Goal: Task Accomplishment & Management: Complete application form

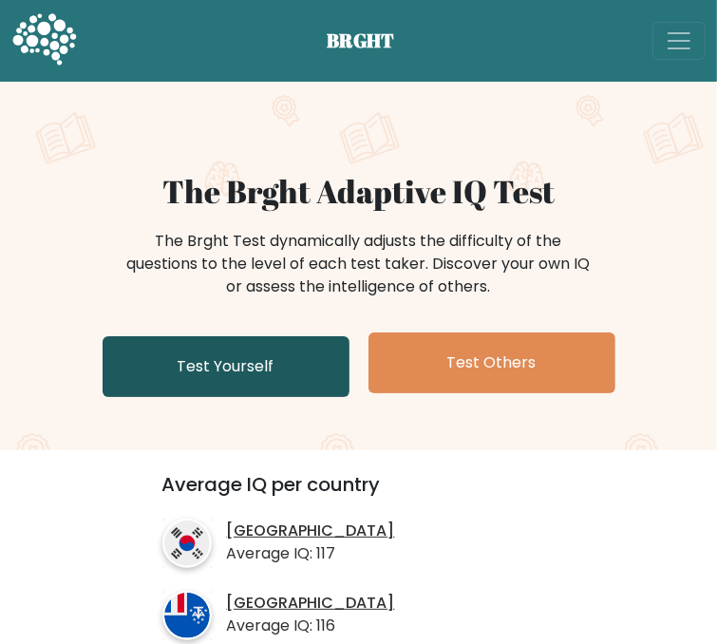
click at [261, 397] on link "Test Yourself" at bounding box center [226, 366] width 247 height 61
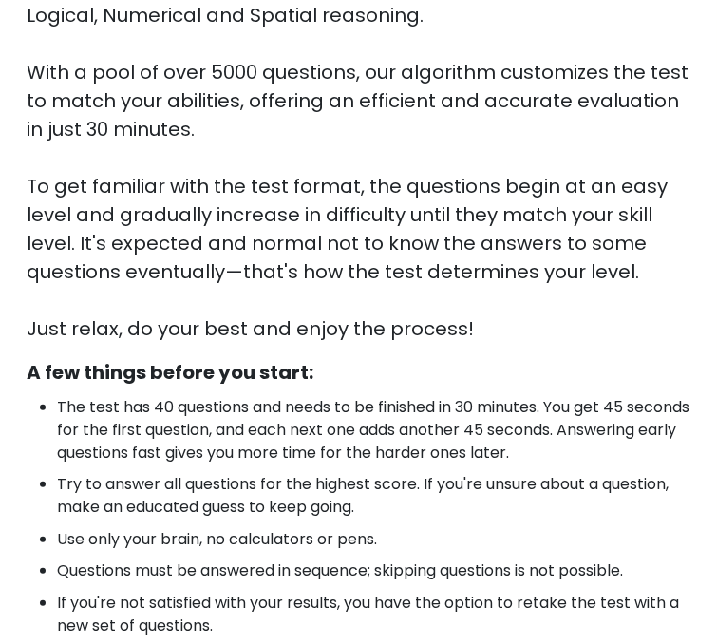
scroll to position [190, 0]
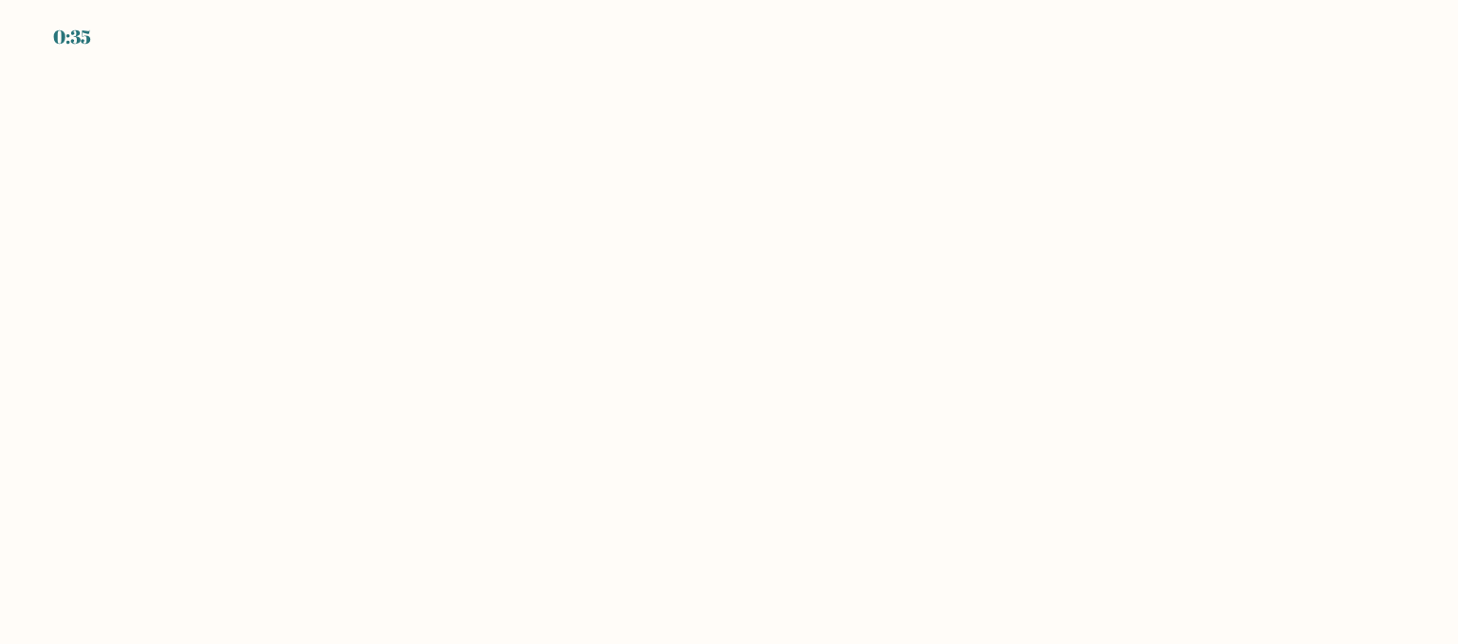
click at [62, 37] on div "0:35" at bounding box center [72, 37] width 38 height 28
drag, startPoint x: 64, startPoint y: 35, endPoint x: 149, endPoint y: 35, distance: 85.5
click at [85, 35] on div "0:34" at bounding box center [72, 37] width 39 height 28
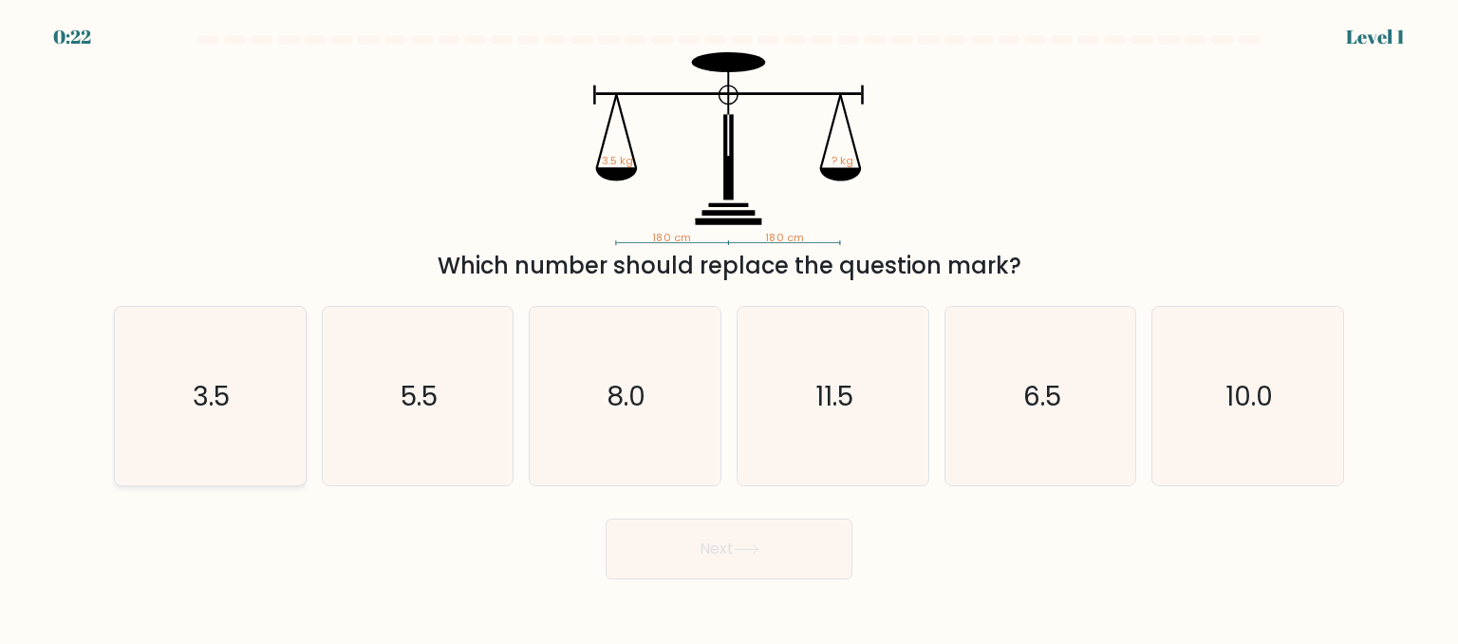
click at [191, 366] on icon "3.5" at bounding box center [210, 396] width 178 height 178
click at [729, 327] on input "a. 3.5" at bounding box center [729, 324] width 1 height 5
radio input "true"
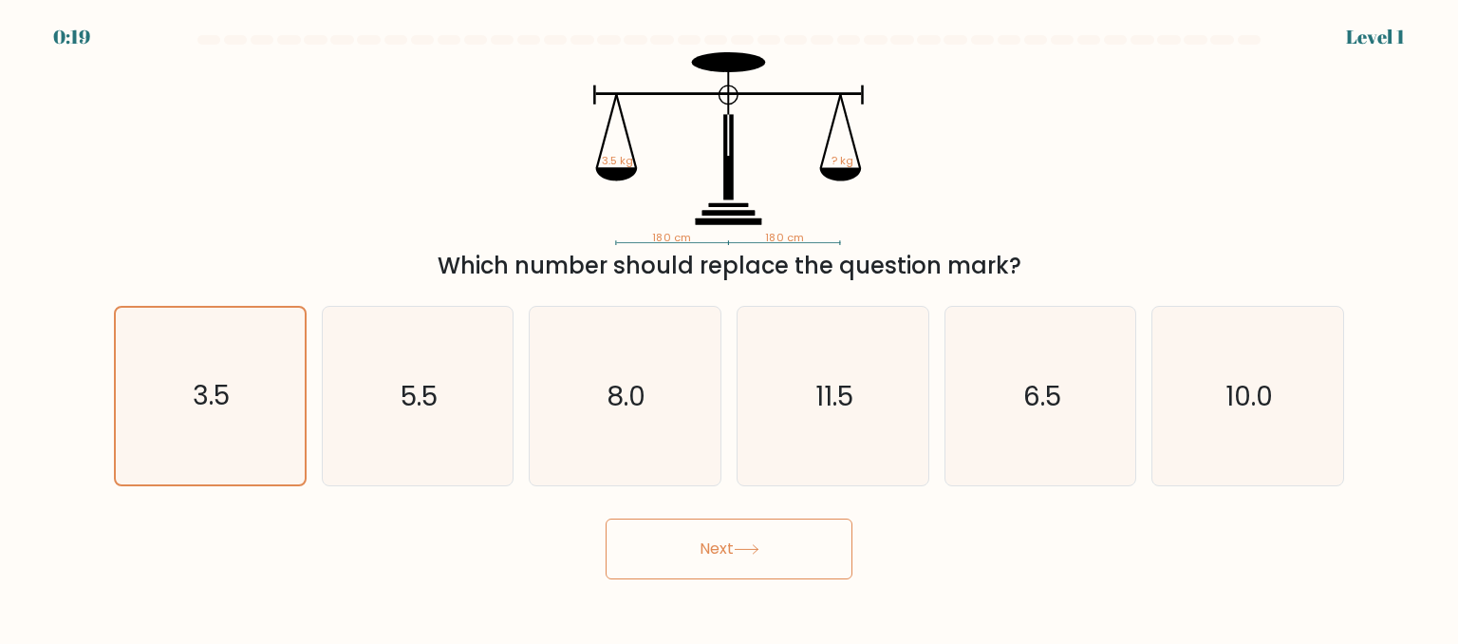
click at [730, 561] on button "Next" at bounding box center [729, 548] width 247 height 61
click at [730, 555] on button "Next" at bounding box center [729, 548] width 247 height 61
click at [730, 551] on button "Next" at bounding box center [729, 548] width 247 height 61
click at [730, 546] on icon at bounding box center [746, 549] width 23 height 9
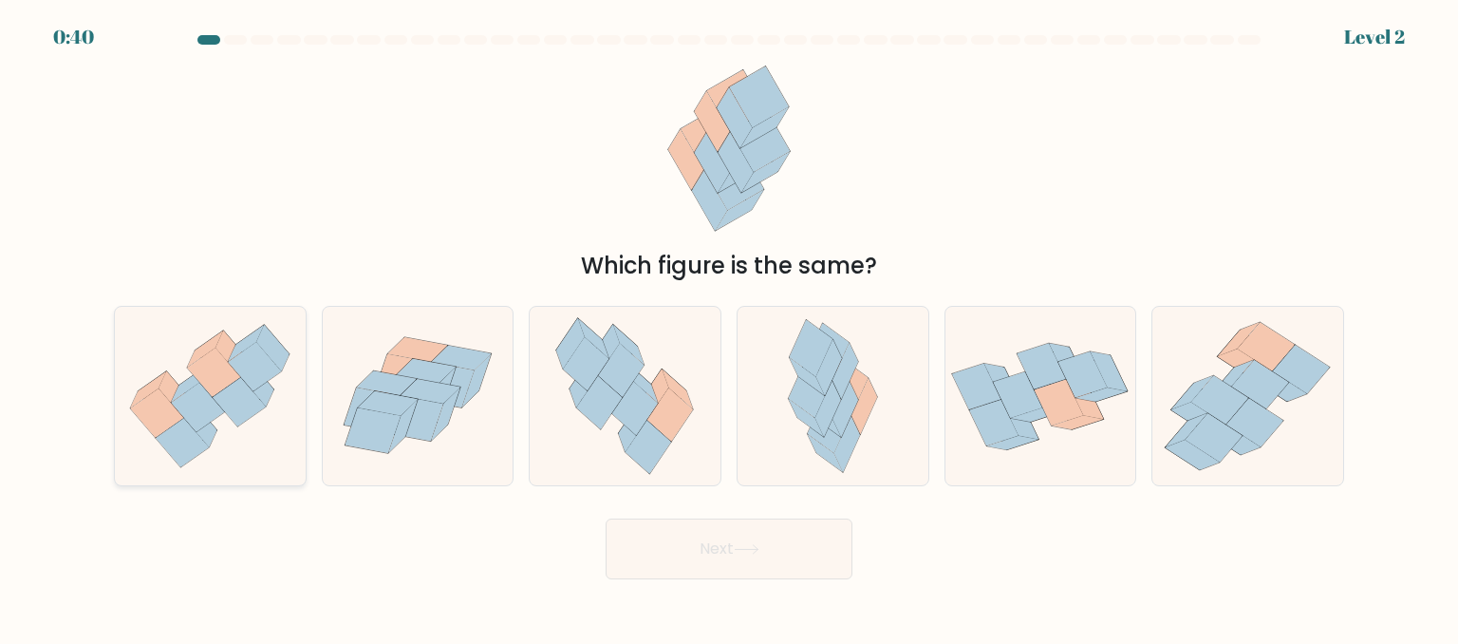
click at [209, 404] on icon at bounding box center [198, 407] width 53 height 49
click at [729, 327] on input "a." at bounding box center [729, 324] width 1 height 5
radio input "true"
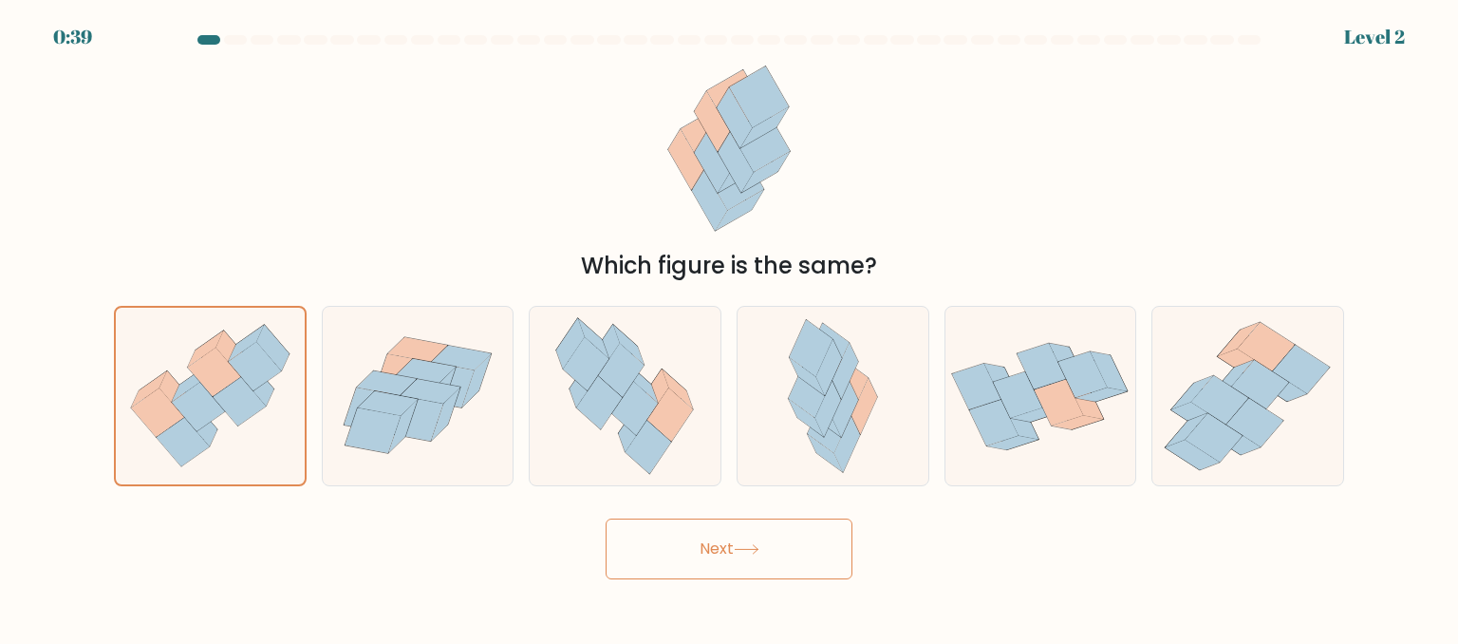
click at [730, 546] on button "Next" at bounding box center [729, 548] width 247 height 61
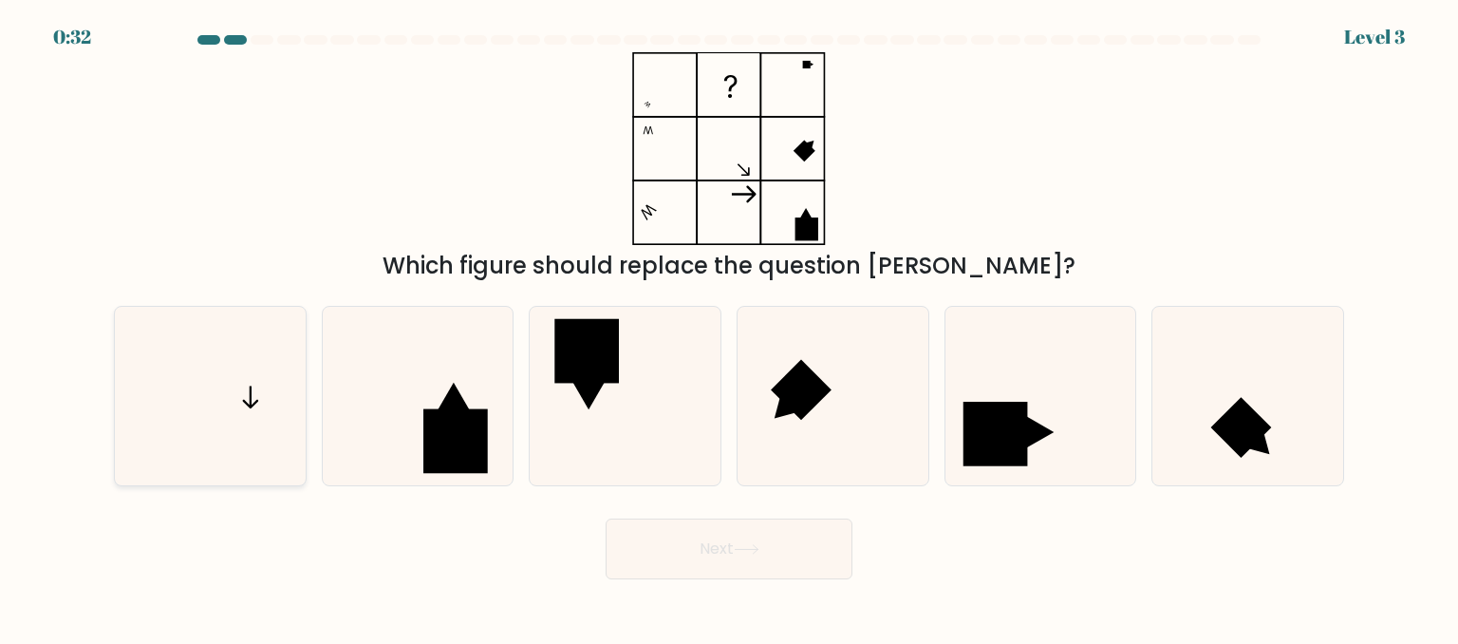
click at [235, 396] on icon at bounding box center [210, 396] width 178 height 178
click at [729, 327] on input "a." at bounding box center [729, 324] width 1 height 5
radio input "true"
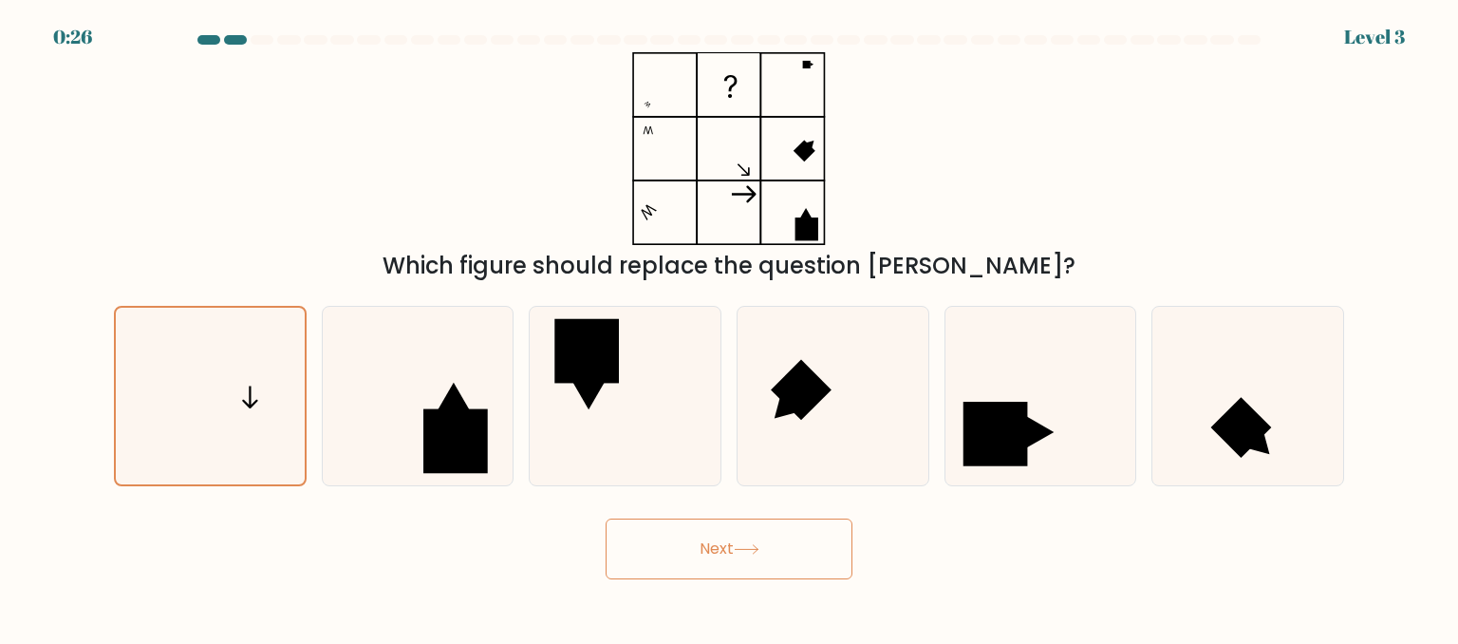
click at [730, 563] on button "Next" at bounding box center [729, 548] width 247 height 61
click at [730, 554] on button "Next" at bounding box center [729, 548] width 247 height 61
click at [730, 547] on icon at bounding box center [747, 549] width 26 height 10
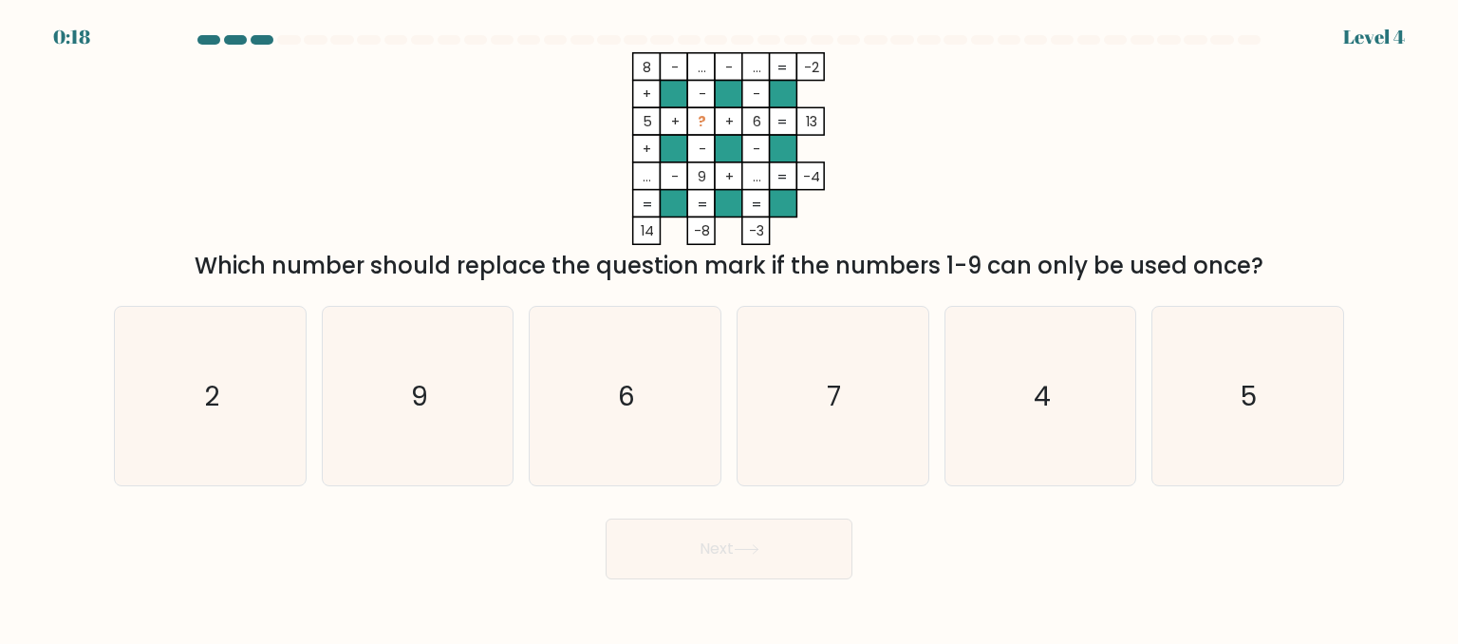
drag, startPoint x: 1263, startPoint y: 276, endPoint x: 490, endPoint y: 53, distance: 804.4
click at [490, 53] on div "8 - ... - ... -2 + - - 5 + ? + 6 13 + - - ... - 9 + ... = -4 = = = = 14 -8 -3 =…" at bounding box center [729, 167] width 1253 height 231
copy div "8 - ... - ... -2 + - - 5 + ? + 6 13 + - - ... - 9 + ... = -4 = = = = 14 -8 -3 =…"
click at [730, 141] on div "8 - ... - ... -2 + - - 5 + ? + 6 13 + - - ... - 9 + ... = -4 = = = = 14 -8 -3 =…" at bounding box center [729, 167] width 1253 height 231
click at [636, 386] on icon "6" at bounding box center [624, 396] width 178 height 178
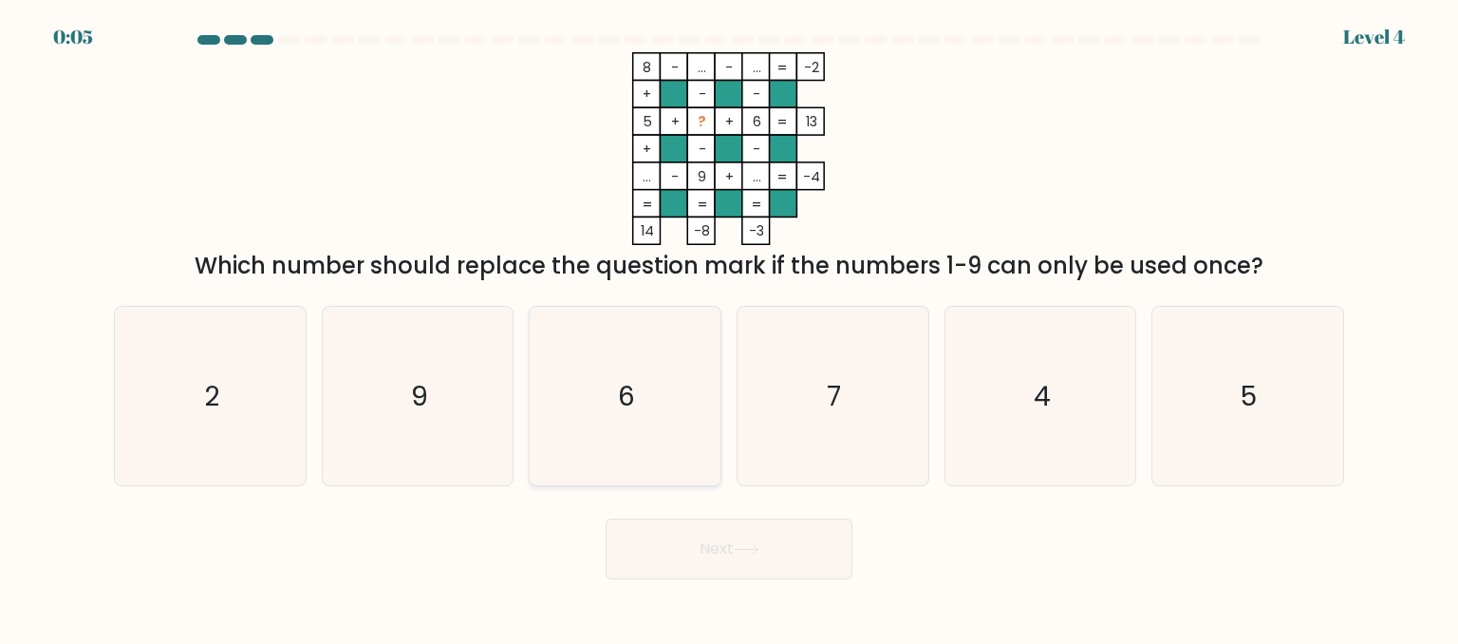
click at [729, 327] on input "c. 6" at bounding box center [729, 324] width 1 height 5
radio input "true"
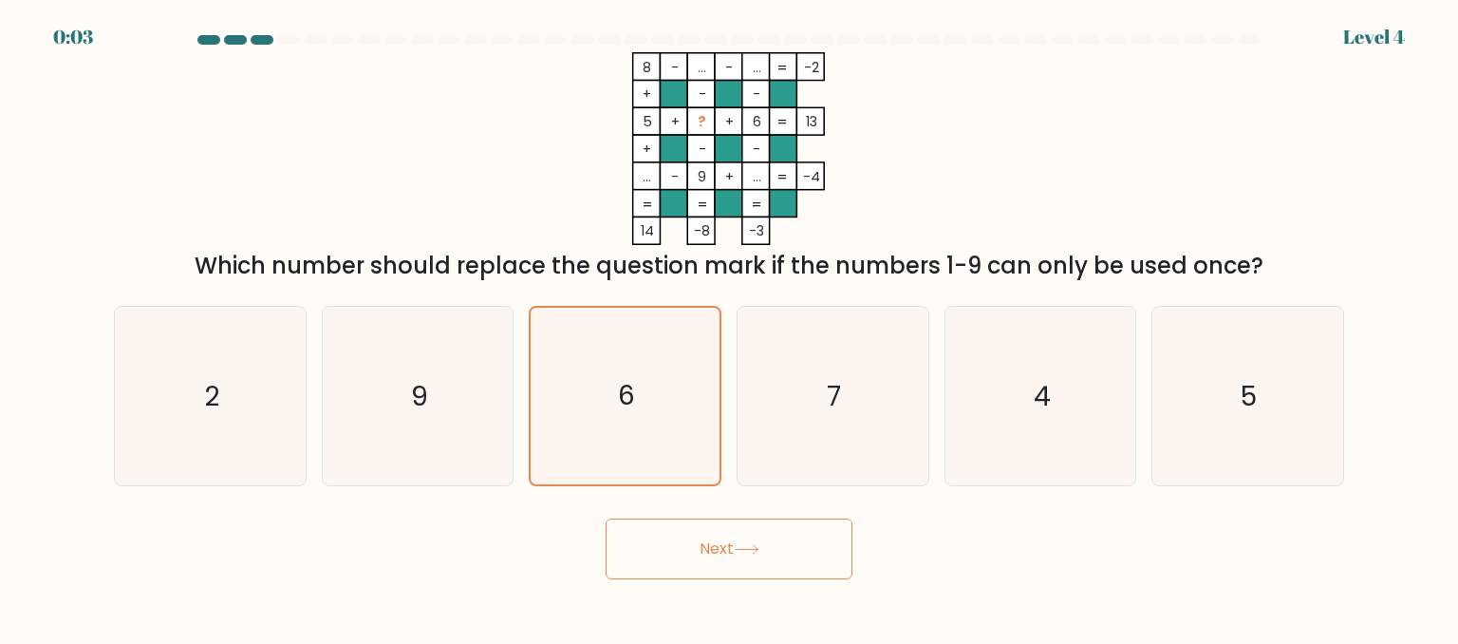
click at [706, 572] on button "Next" at bounding box center [729, 548] width 247 height 61
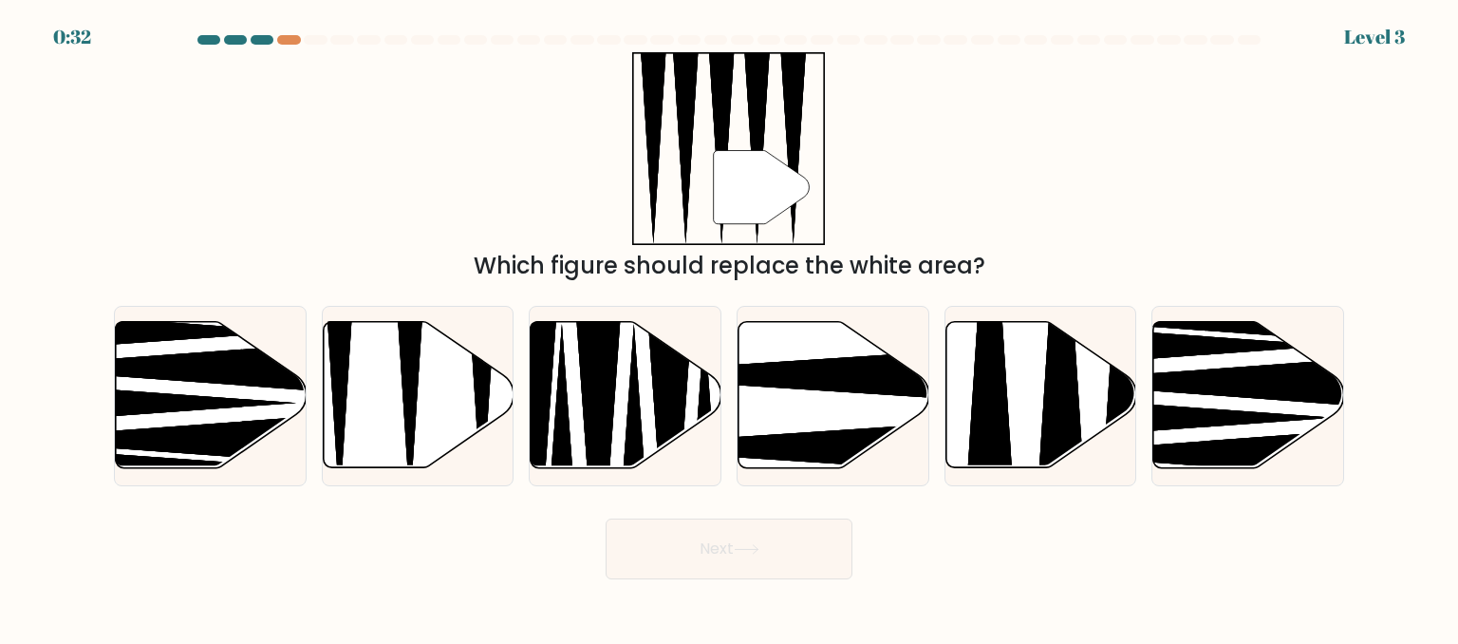
click at [730, 126] on div "" Which figure should replace the white area?" at bounding box center [729, 167] width 1253 height 231
click at [341, 381] on icon at bounding box center [339, 317] width 49 height 379
click at [729, 327] on input "b." at bounding box center [729, 324] width 1 height 5
radio input "true"
click at [730, 553] on icon at bounding box center [747, 549] width 26 height 10
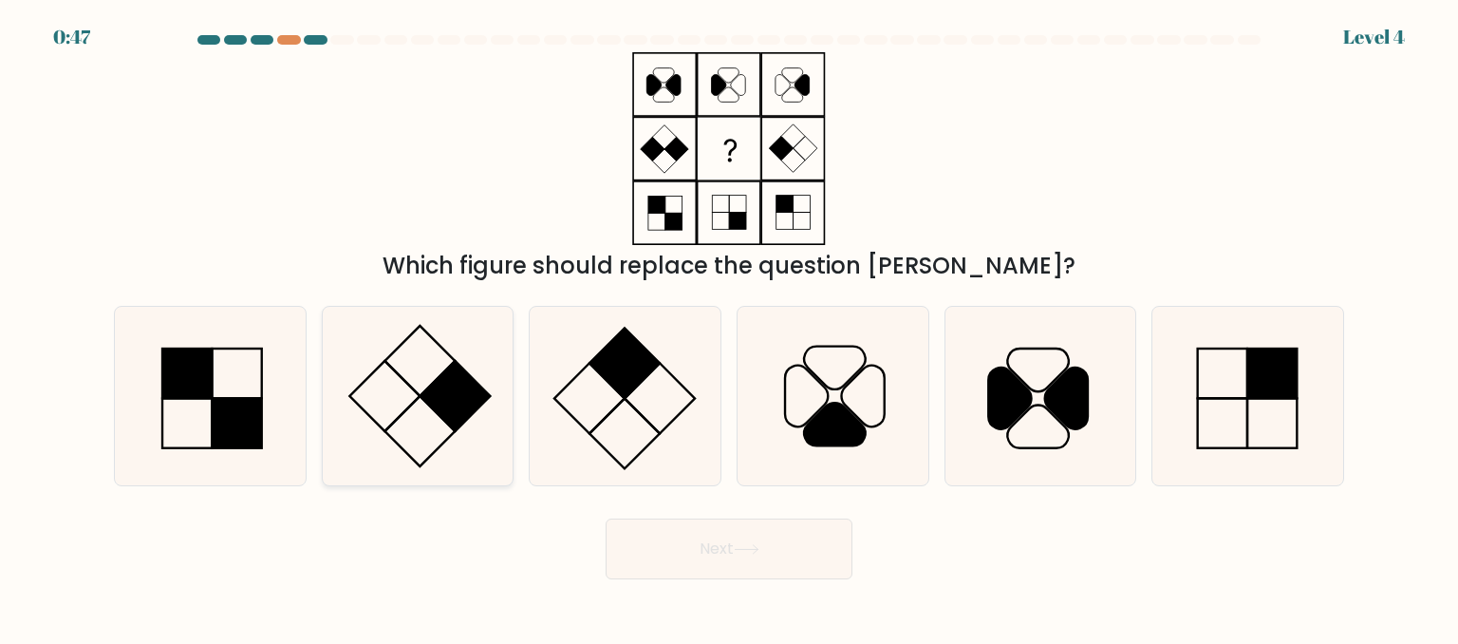
click at [426, 396] on rect at bounding box center [456, 396] width 70 height 70
click at [729, 327] on input "b." at bounding box center [729, 324] width 1 height 5
radio input "true"
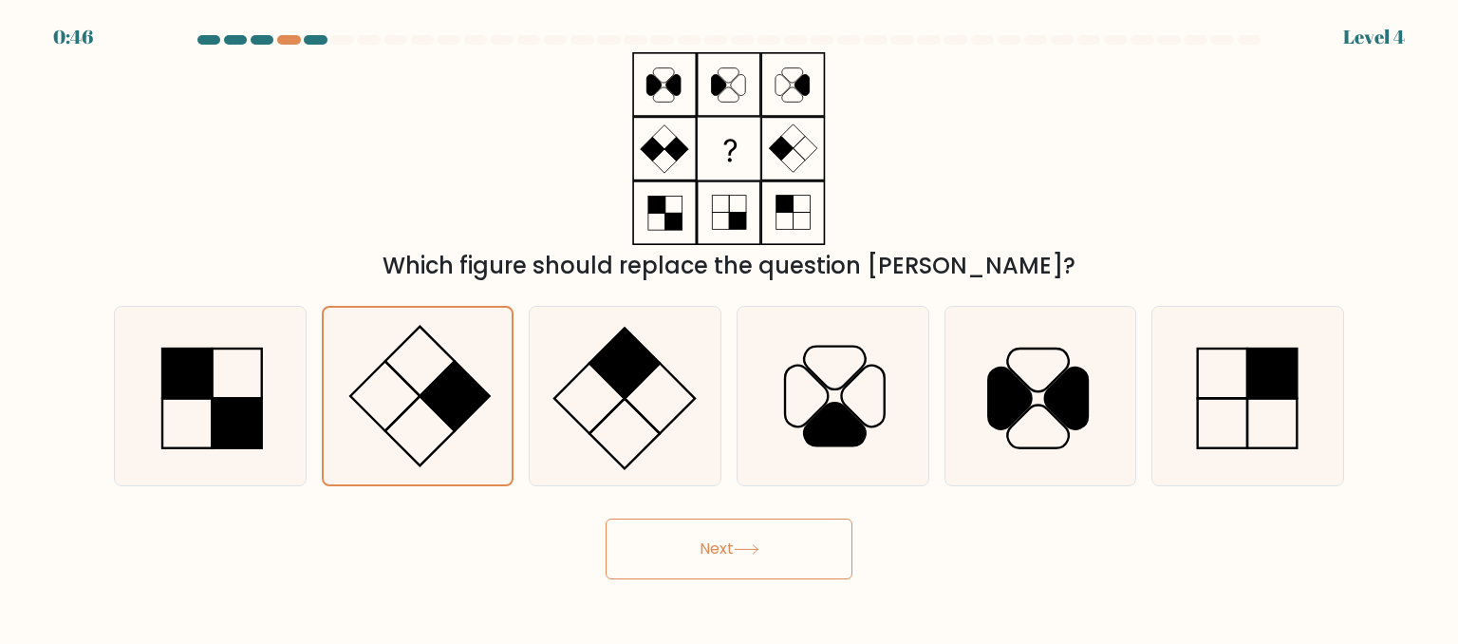
click at [730, 552] on button "Next" at bounding box center [729, 548] width 247 height 61
click at [730, 554] on icon at bounding box center [747, 549] width 26 height 10
click at [730, 540] on button "Next" at bounding box center [729, 548] width 247 height 61
click at [730, 549] on icon at bounding box center [746, 549] width 23 height 9
click at [730, 548] on button "Next" at bounding box center [729, 548] width 247 height 61
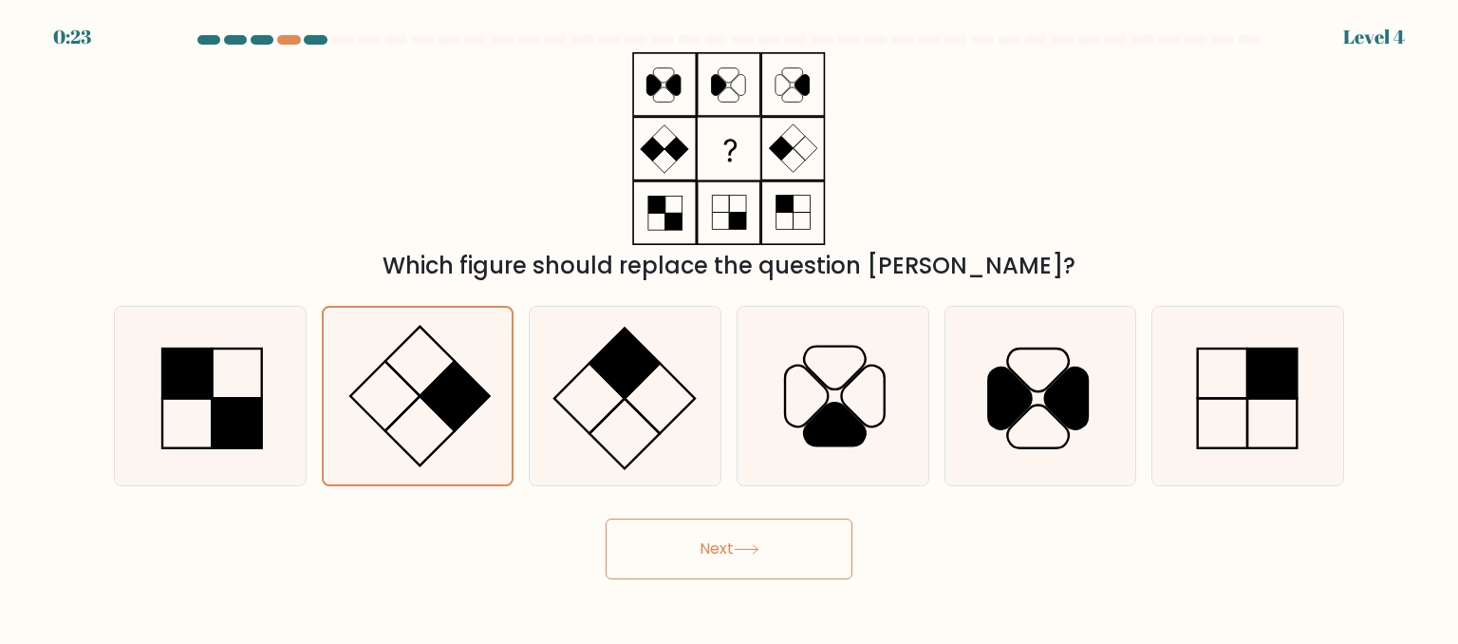
drag, startPoint x: 768, startPoint y: 552, endPoint x: 477, endPoint y: 552, distance: 291.5
click at [477, 552] on div "Next" at bounding box center [729, 544] width 1253 height 70
click at [618, 394] on icon at bounding box center [624, 396] width 178 height 178
click at [729, 327] on input "c." at bounding box center [729, 324] width 1 height 5
radio input "true"
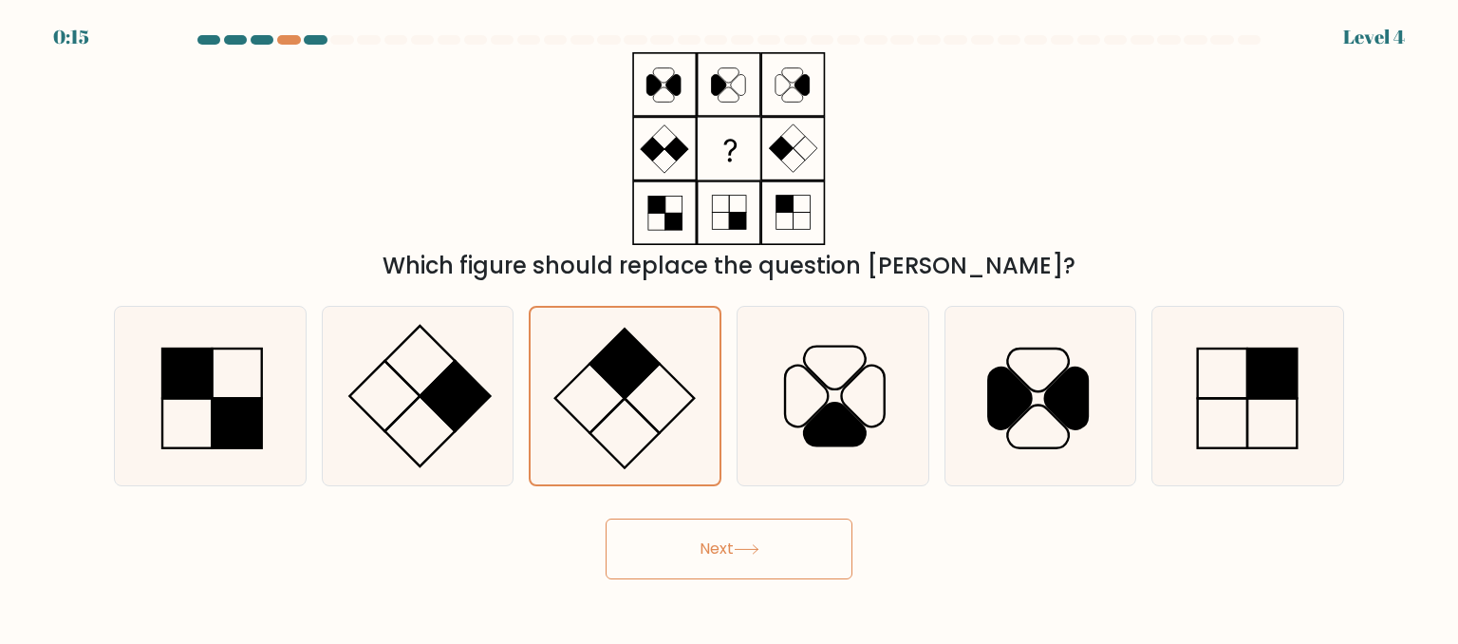
click at [710, 562] on button "Next" at bounding box center [729, 548] width 247 height 61
click at [730, 574] on button "Next" at bounding box center [729, 548] width 247 height 61
click at [730, 554] on icon at bounding box center [747, 549] width 26 height 10
click at [640, 404] on icon at bounding box center [624, 396] width 177 height 177
click at [729, 327] on input "c." at bounding box center [729, 324] width 1 height 5
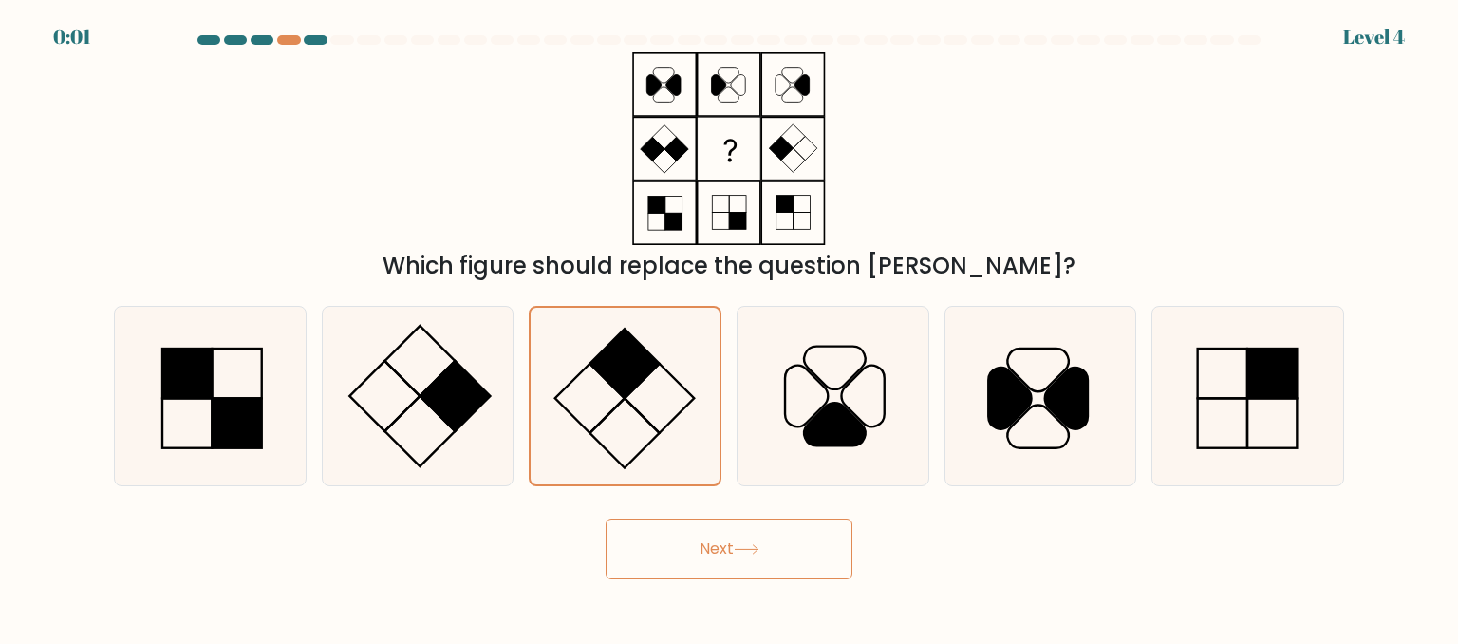
click at [712, 532] on button "Next" at bounding box center [729, 548] width 247 height 61
click at [723, 555] on button "Next" at bounding box center [729, 548] width 247 height 61
click at [723, 554] on button "Next" at bounding box center [729, 548] width 247 height 61
click at [442, 388] on rect at bounding box center [456, 396] width 70 height 70
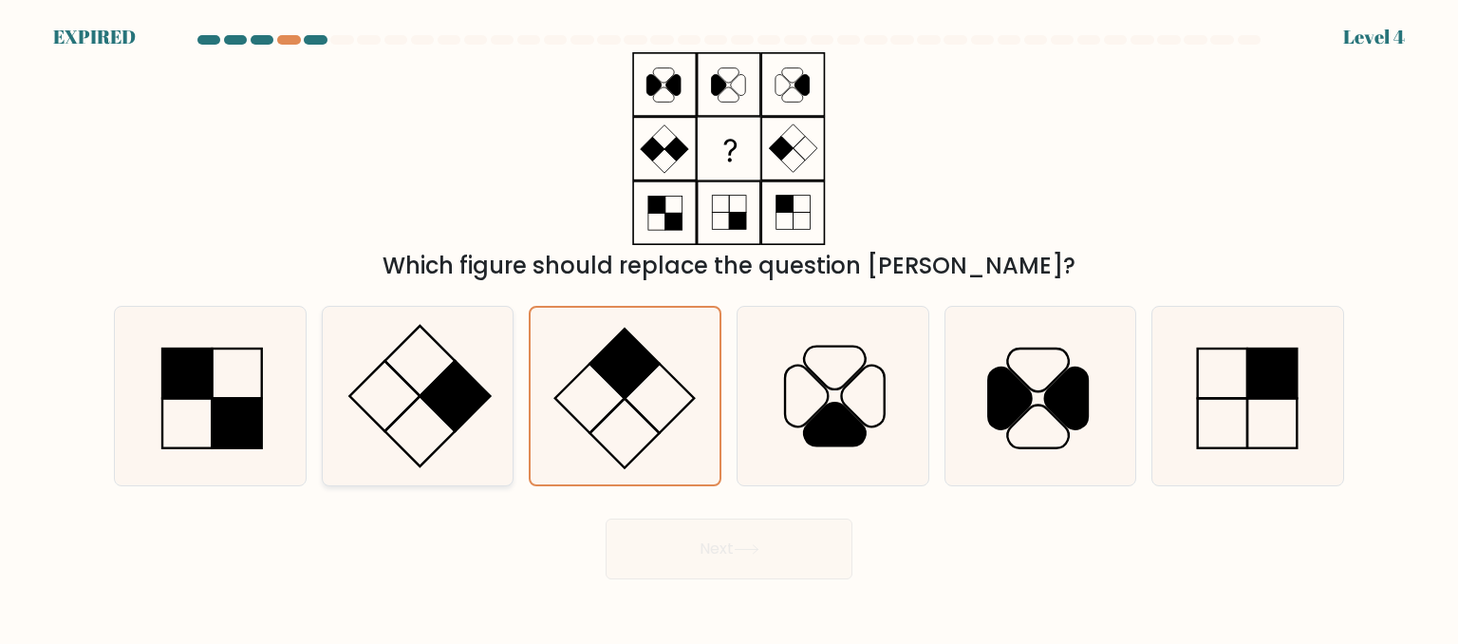
click at [729, 327] on input "b." at bounding box center [729, 324] width 1 height 5
radio input "true"
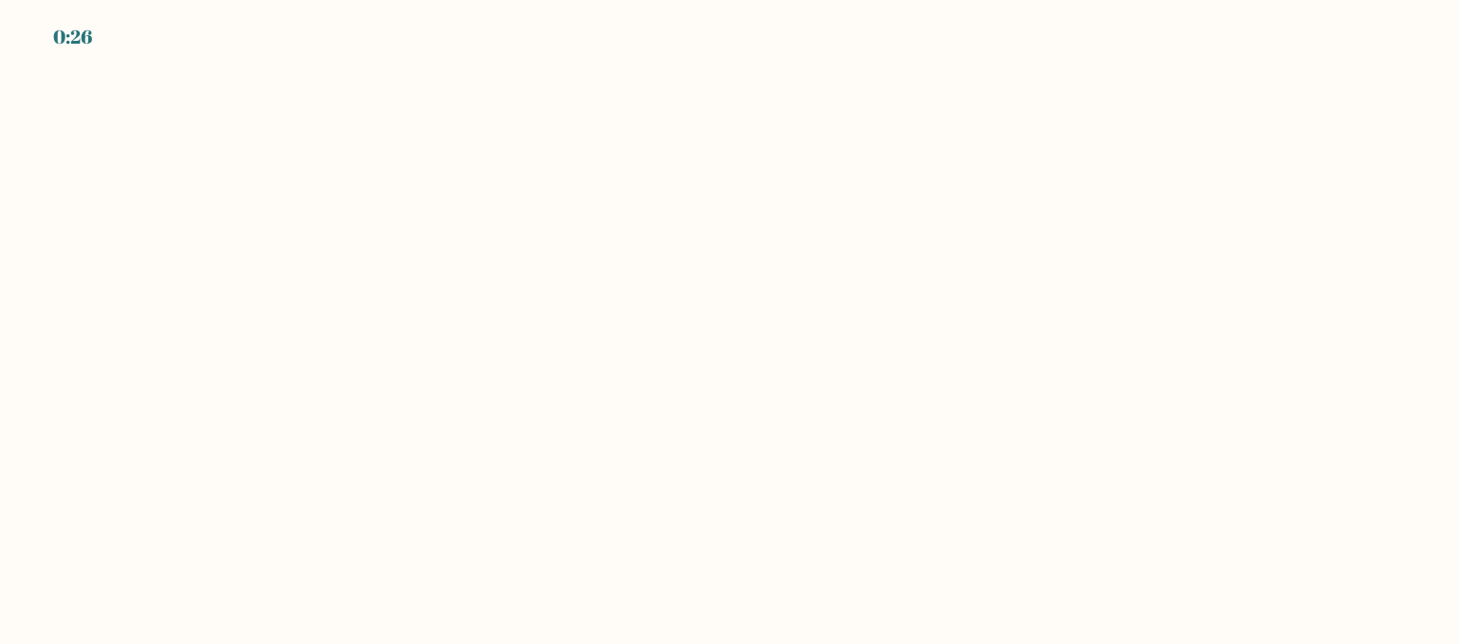
click at [720, 197] on body "0:26" at bounding box center [729, 322] width 1458 height 644
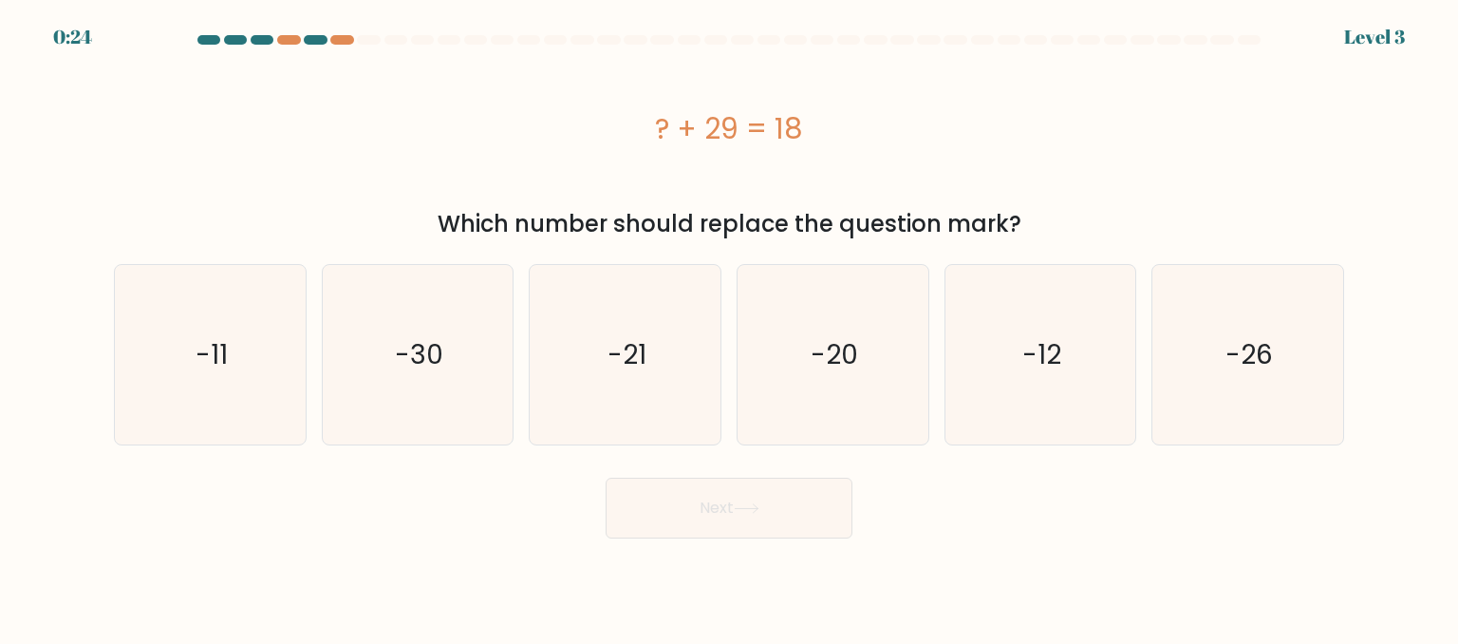
click at [598, 240] on div "Which number should replace the question mark?" at bounding box center [729, 224] width 1208 height 34
click at [454, 361] on icon "-30" at bounding box center [418, 354] width 178 height 178
click at [729, 327] on input "b. -30" at bounding box center [729, 324] width 1 height 5
radio input "true"
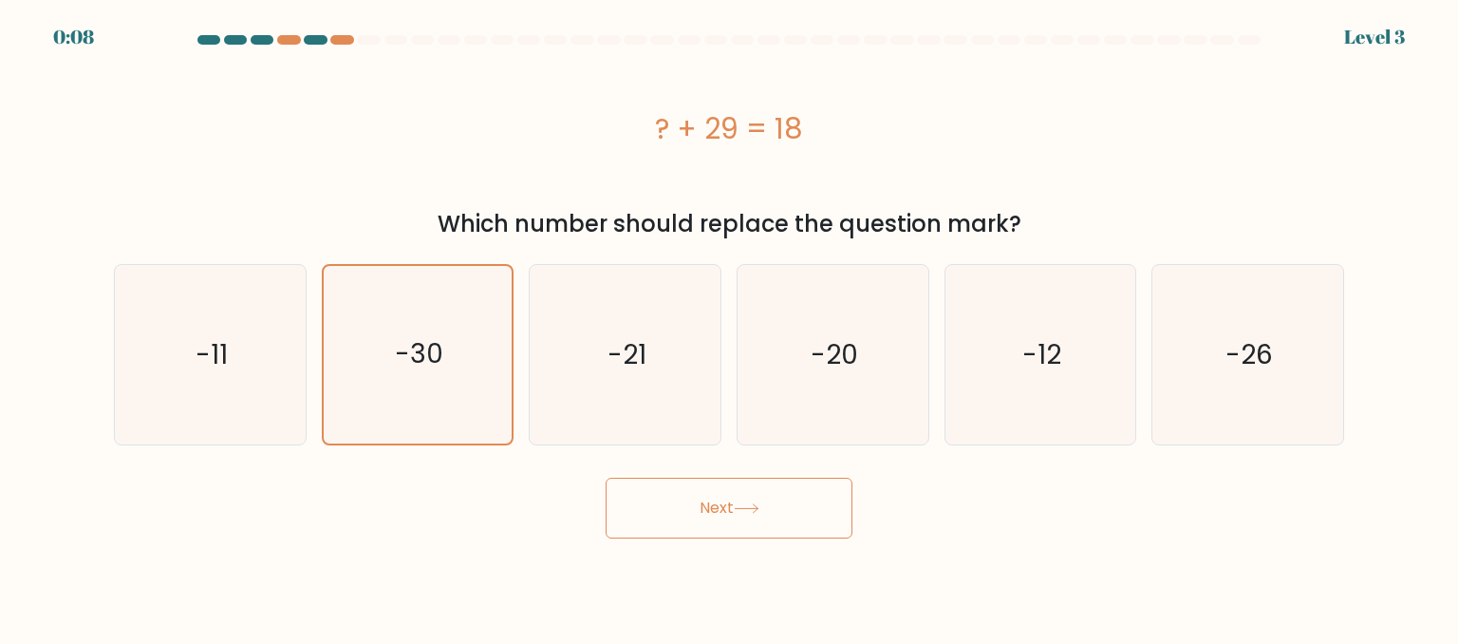
click at [703, 490] on button "Next" at bounding box center [729, 508] width 247 height 61
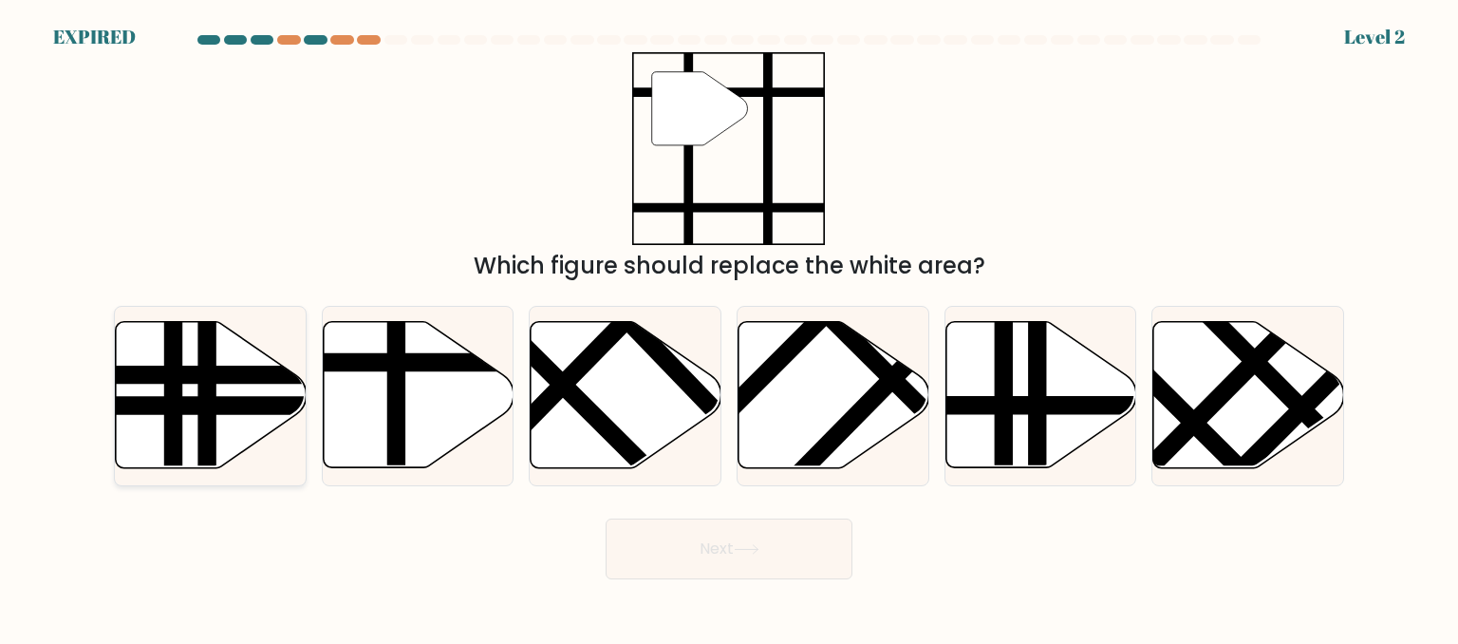
click at [235, 354] on icon at bounding box center [211, 395] width 191 height 146
click at [729, 327] on input "a." at bounding box center [729, 324] width 1 height 5
radio input "true"
drag, startPoint x: 431, startPoint y: 390, endPoint x: 457, endPoint y: 389, distance: 25.7
click at [430, 390] on icon at bounding box center [418, 395] width 191 height 146
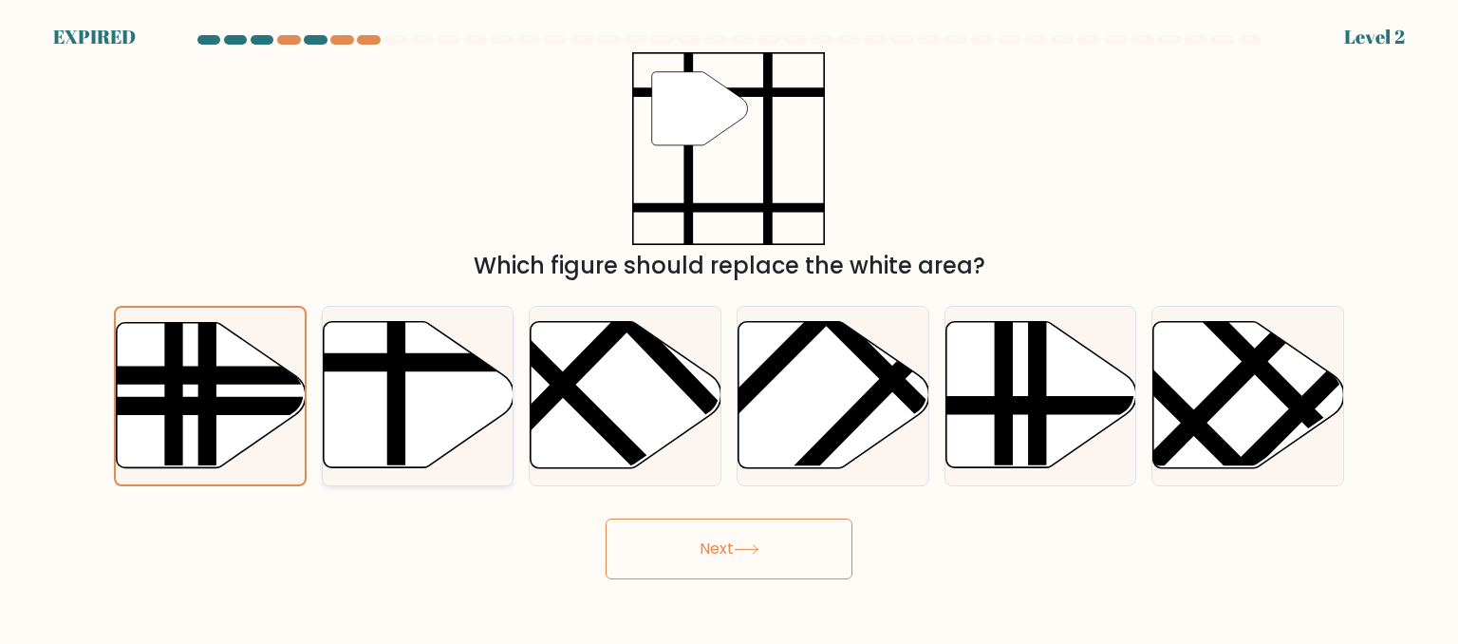
click at [729, 327] on input "b." at bounding box center [729, 324] width 1 height 5
radio input "true"
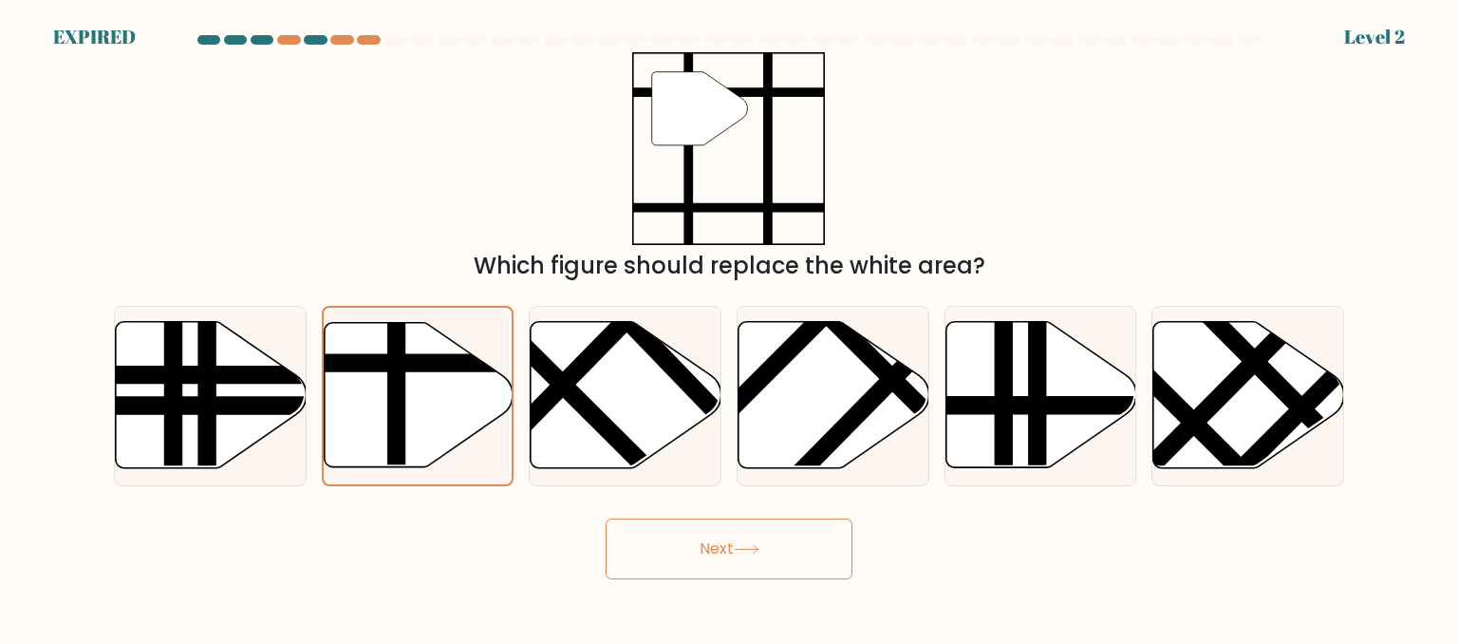
click at [783, 544] on button "Next" at bounding box center [729, 548] width 247 height 61
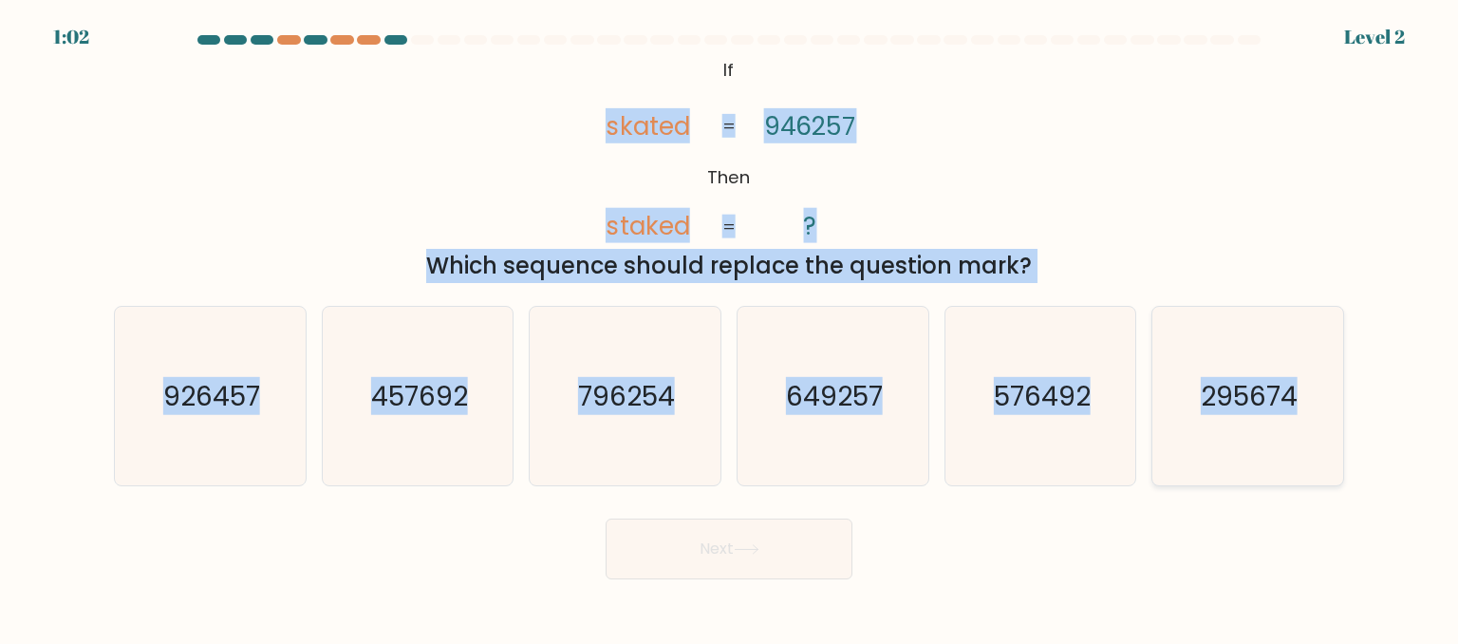
drag, startPoint x: 619, startPoint y: 139, endPoint x: 1306, endPoint y: 418, distance: 741.9
click at [1306, 418] on form "If ?" at bounding box center [729, 307] width 1458 height 544
click at [206, 378] on text "926457" at bounding box center [211, 395] width 97 height 38
click at [729, 327] on input "a. 926457" at bounding box center [729, 324] width 1 height 5
radio input "true"
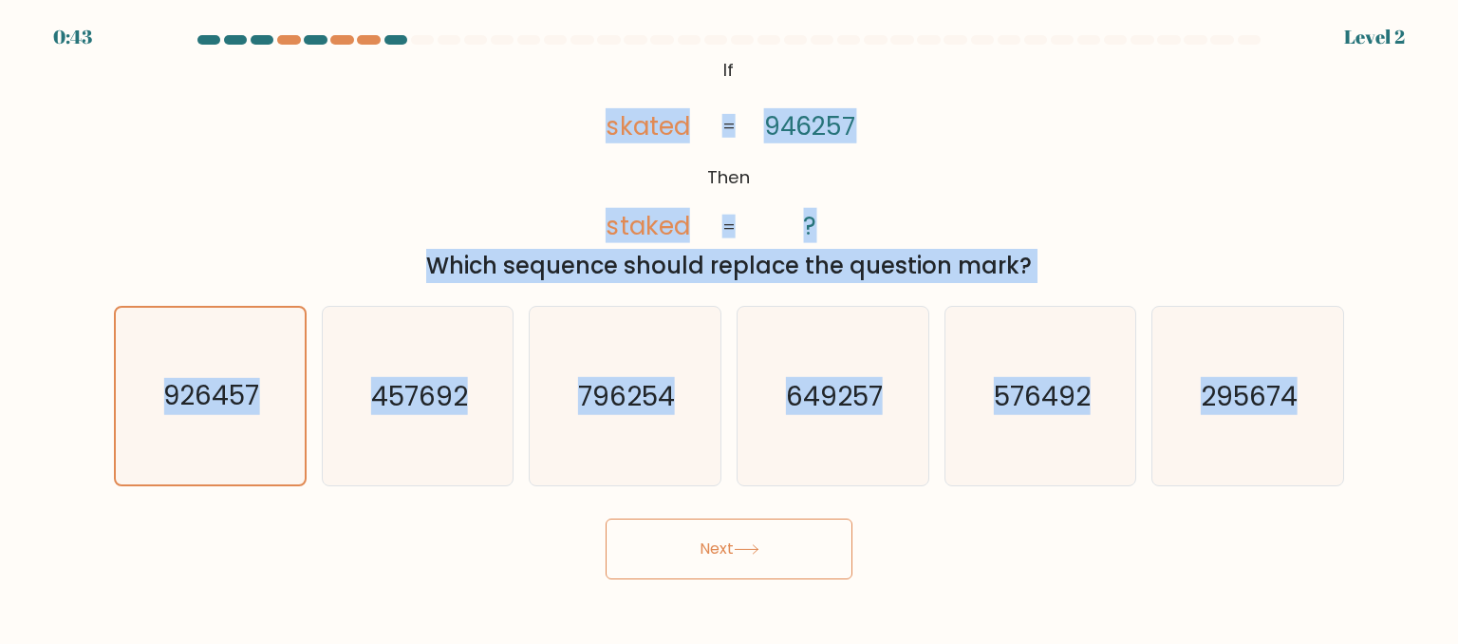
click at [667, 542] on button "Next" at bounding box center [729, 548] width 247 height 61
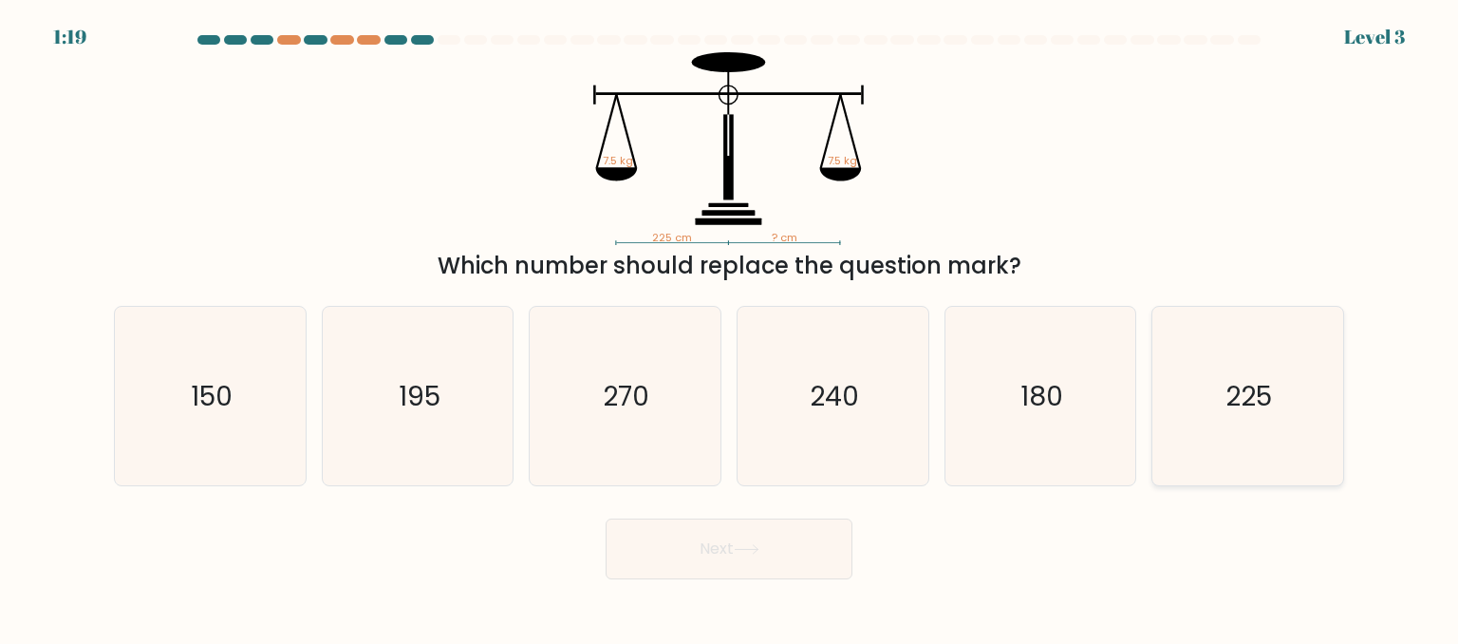
click at [1206, 408] on icon "225" at bounding box center [1247, 396] width 178 height 178
click at [730, 327] on input "f. 225" at bounding box center [729, 324] width 1 height 5
radio input "true"
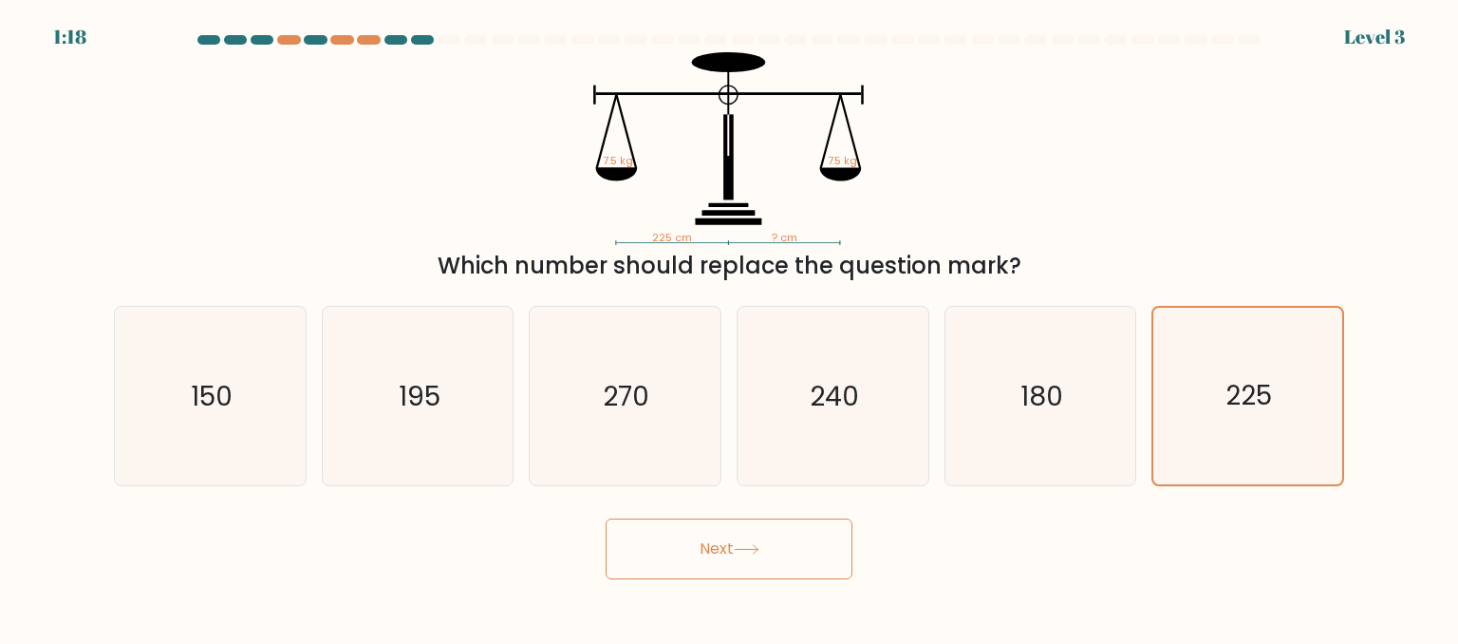
click at [744, 536] on button "Next" at bounding box center [729, 548] width 247 height 61
click at [739, 543] on button "Next" at bounding box center [729, 548] width 247 height 61
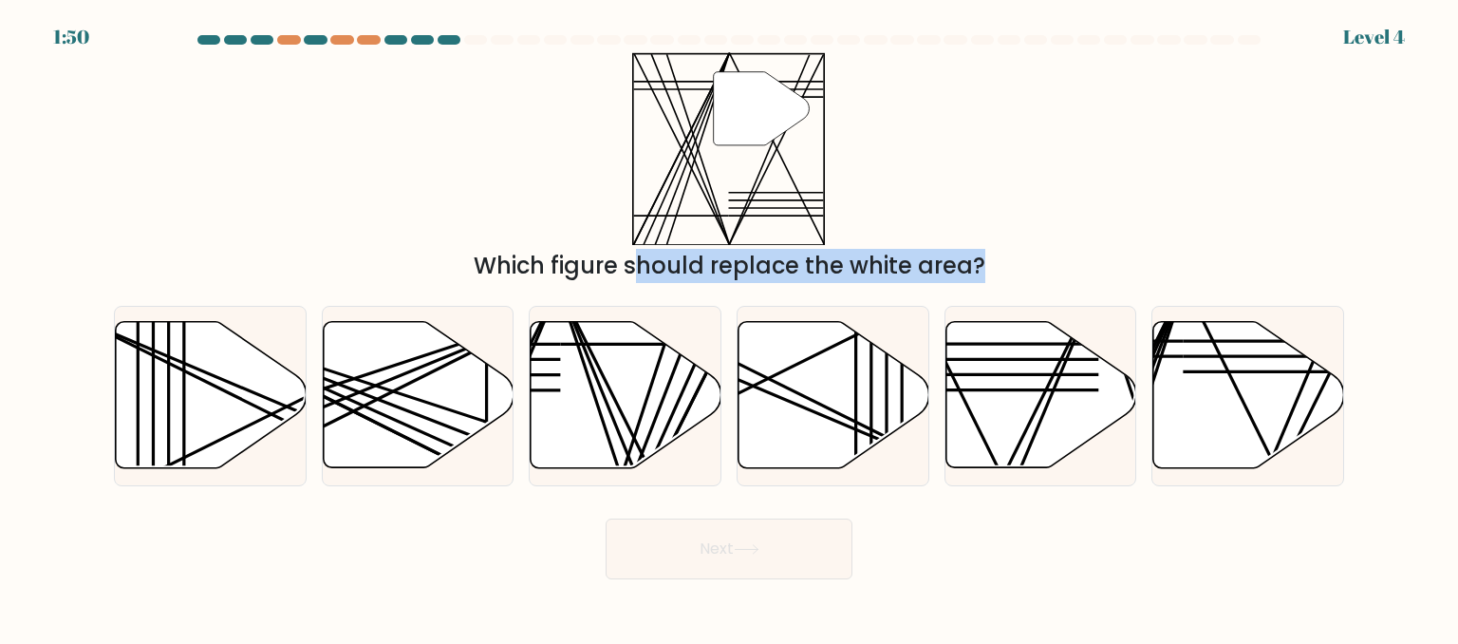
drag, startPoint x: 962, startPoint y: 220, endPoint x: 1231, endPoint y: 518, distance: 402.0
click at [1231, 518] on form at bounding box center [729, 307] width 1458 height 544
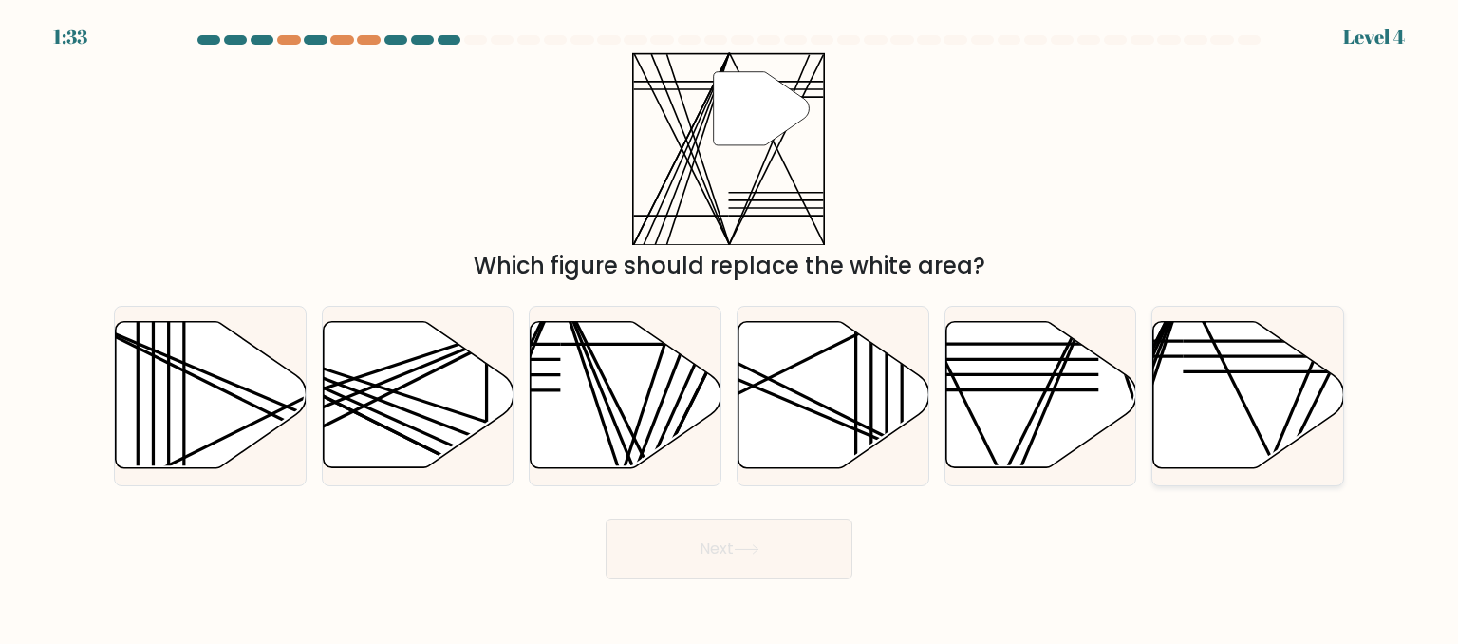
click at [1169, 385] on icon at bounding box center [1249, 395] width 191 height 146
click at [730, 327] on input "f." at bounding box center [729, 324] width 1 height 5
radio input "true"
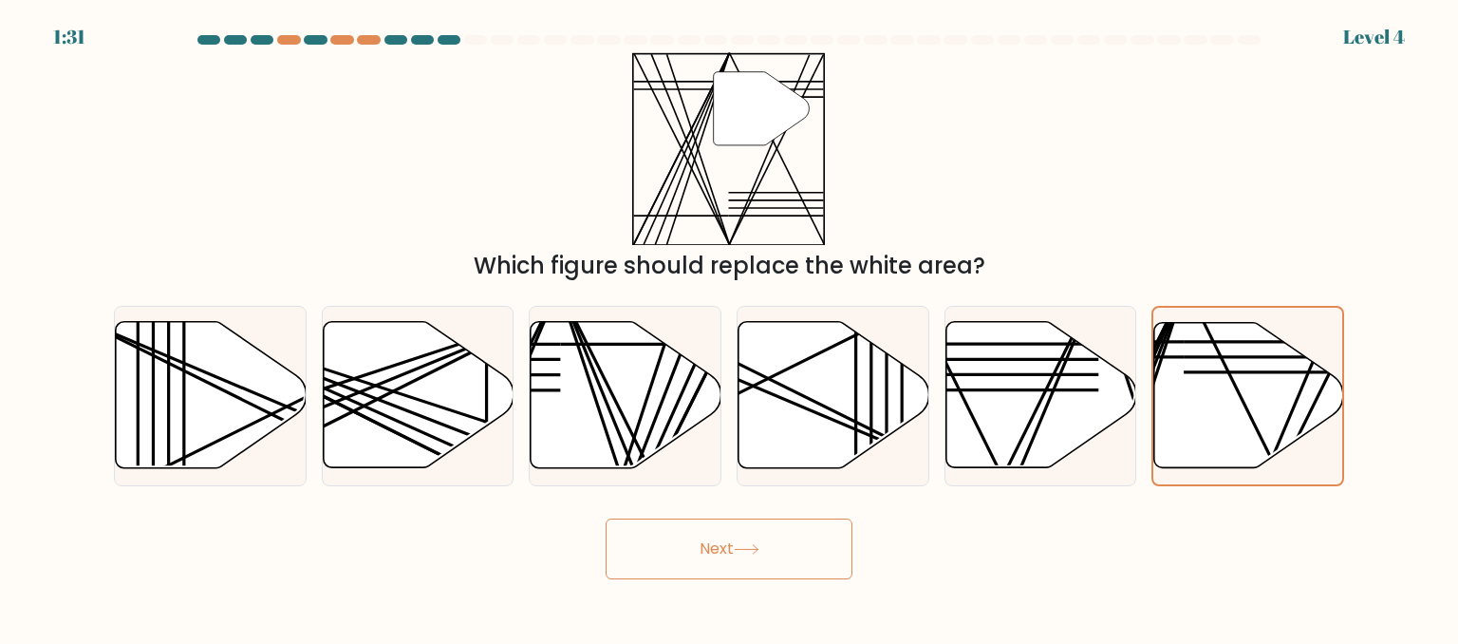
click at [766, 541] on button "Next" at bounding box center [729, 548] width 247 height 61
click at [756, 541] on button "Next" at bounding box center [729, 548] width 247 height 61
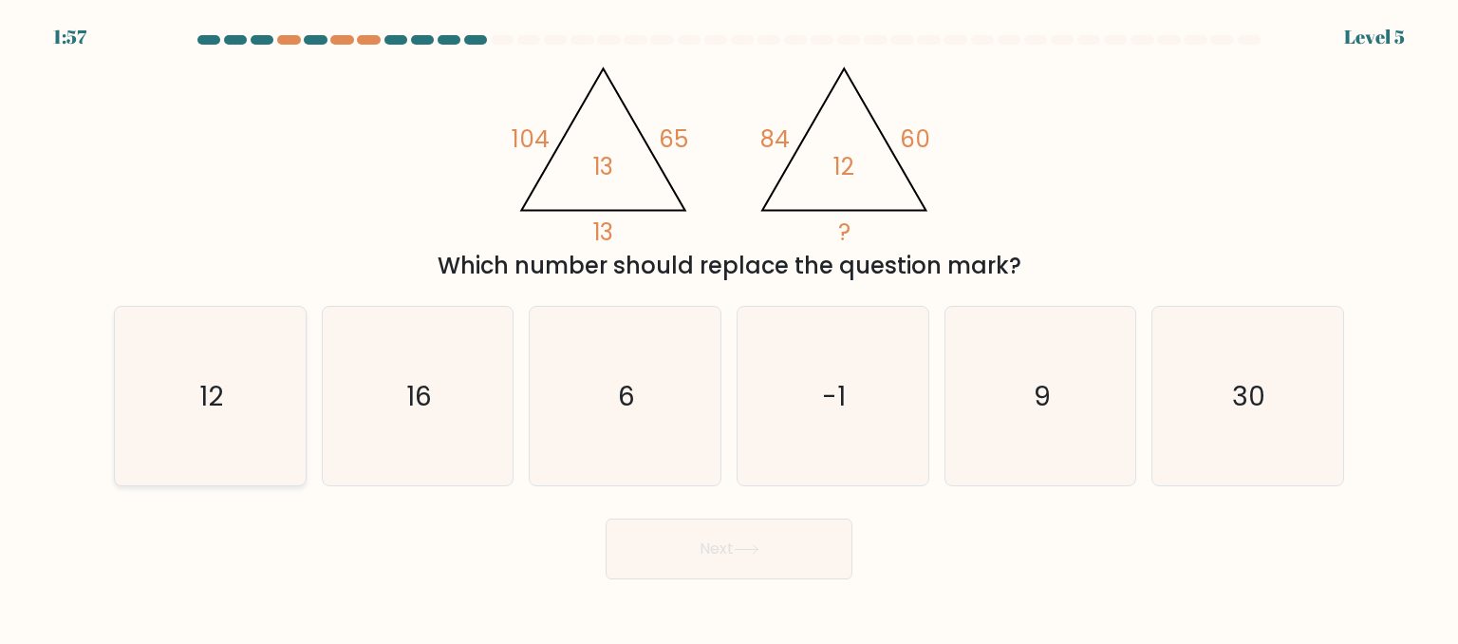
click at [264, 394] on icon "12" at bounding box center [210, 396] width 178 height 178
click at [729, 327] on input "a. 12" at bounding box center [729, 324] width 1 height 5
radio input "true"
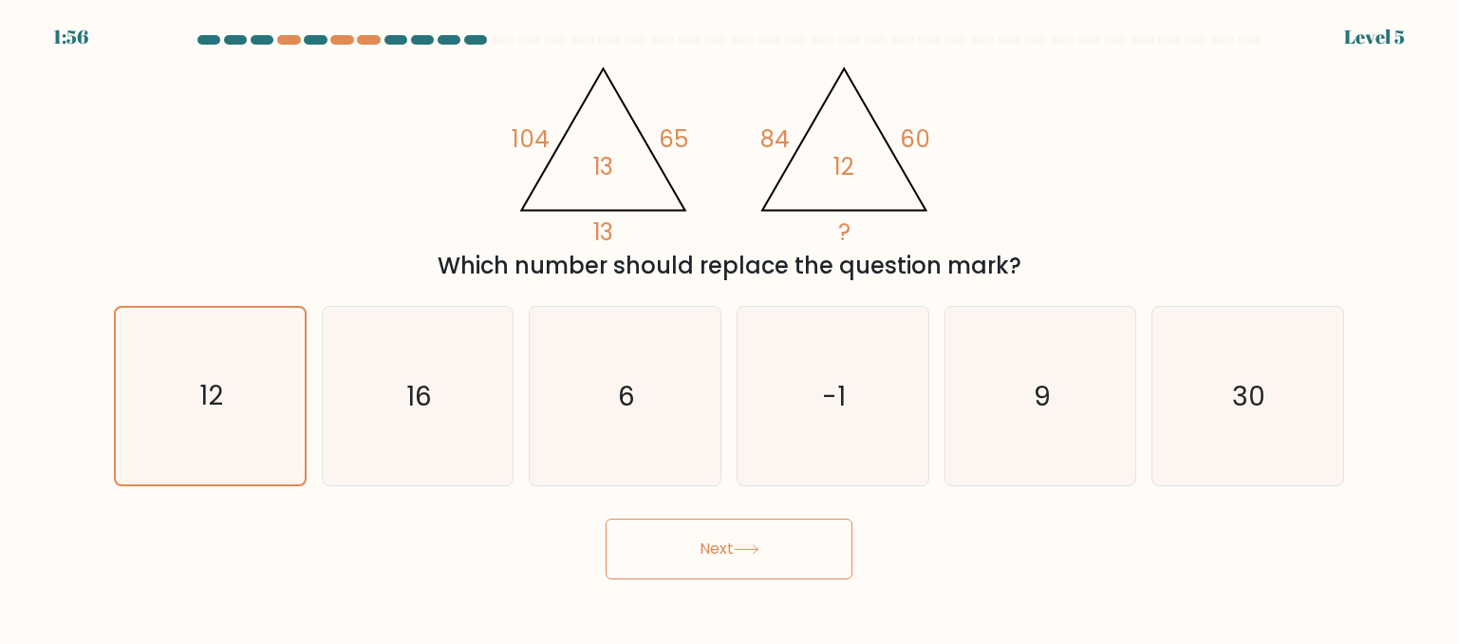
click at [766, 549] on button "Next" at bounding box center [729, 548] width 247 height 61
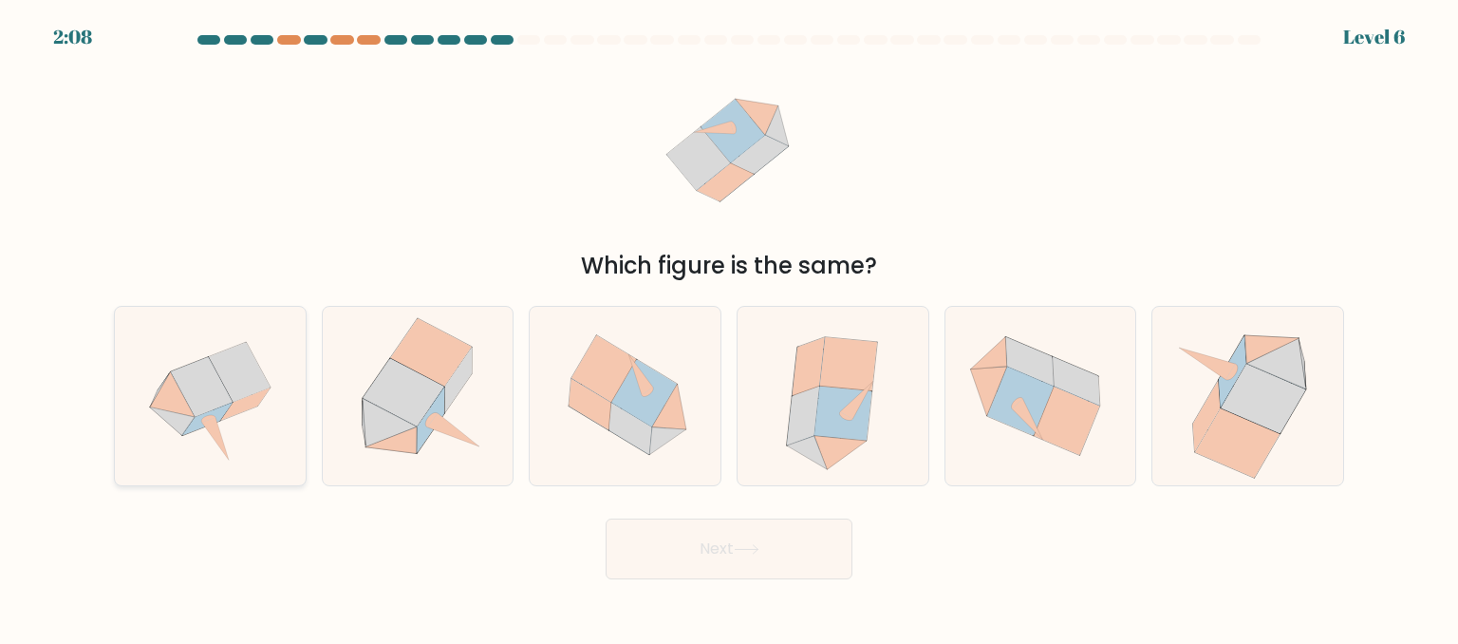
click at [196, 407] on icon at bounding box center [202, 387] width 62 height 60
click at [729, 327] on input "a." at bounding box center [729, 324] width 1 height 5
radio input "true"
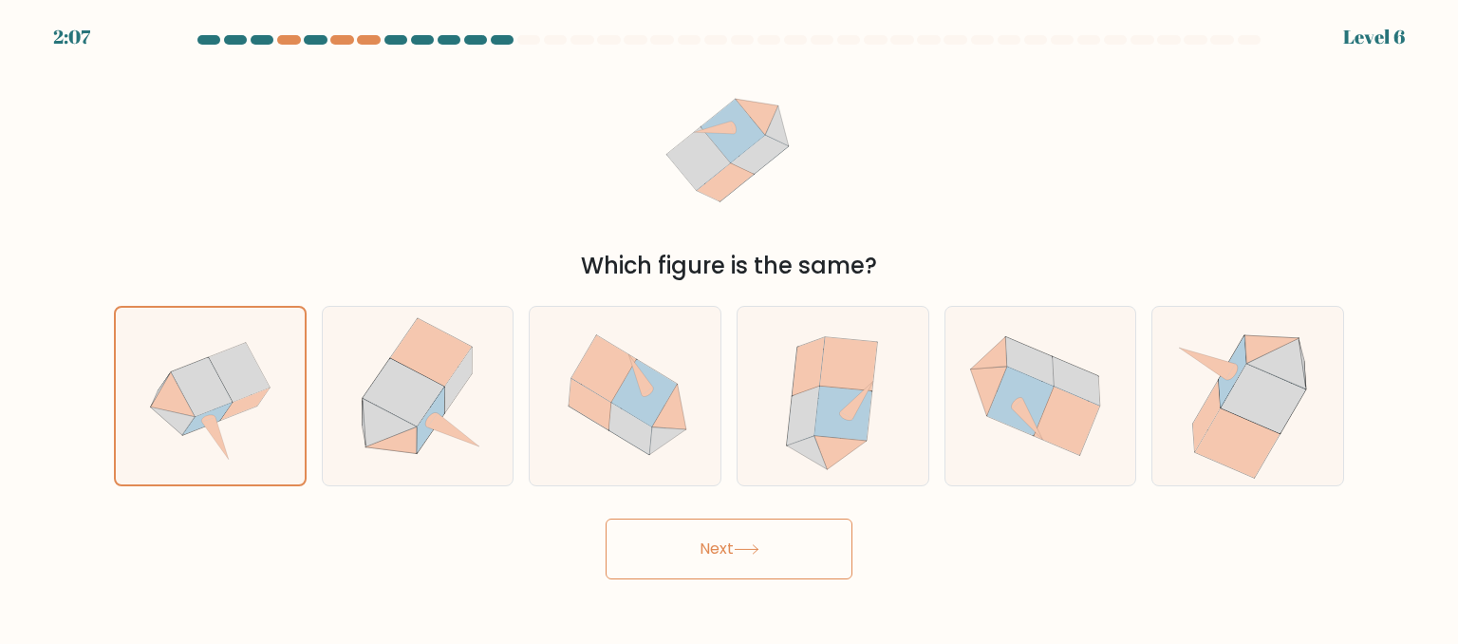
click at [703, 547] on button "Next" at bounding box center [729, 548] width 247 height 61
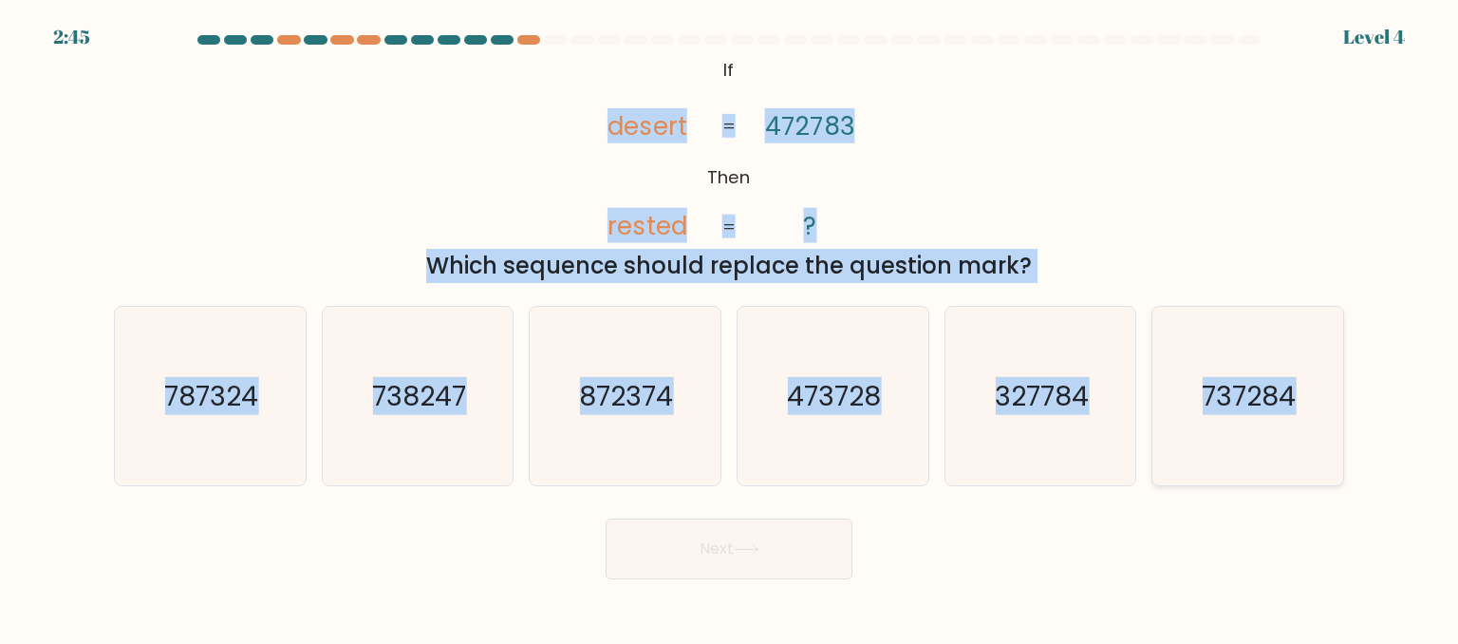
drag, startPoint x: 686, startPoint y: 126, endPoint x: 1295, endPoint y: 412, distance: 673.2
click at [1295, 412] on form "If ?" at bounding box center [729, 307] width 1458 height 544
copy form "desert rested 472783 ? = = Which sequence should replace the question mark? a. …"
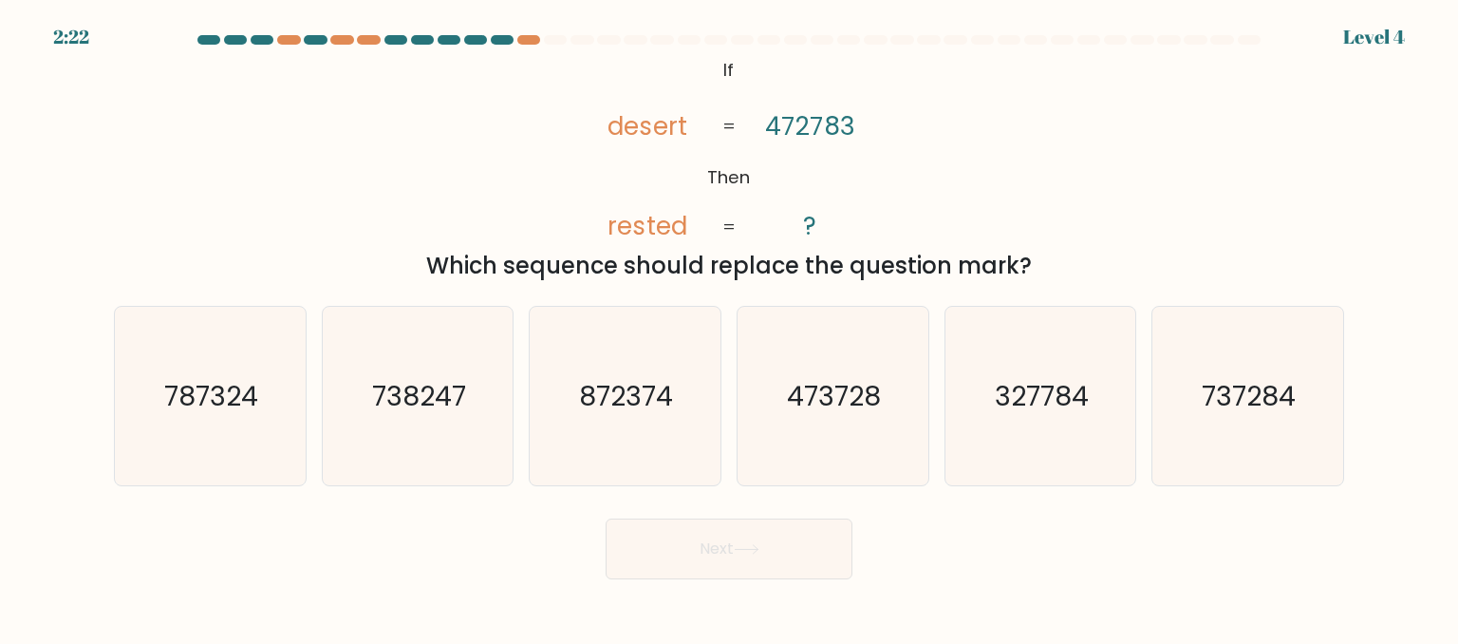
click at [473, 540] on div "Next" at bounding box center [729, 544] width 1253 height 70
click at [634, 422] on icon "872374" at bounding box center [624, 396] width 178 height 178
click at [729, 327] on input "c. 872374" at bounding box center [729, 324] width 1 height 5
radio input "true"
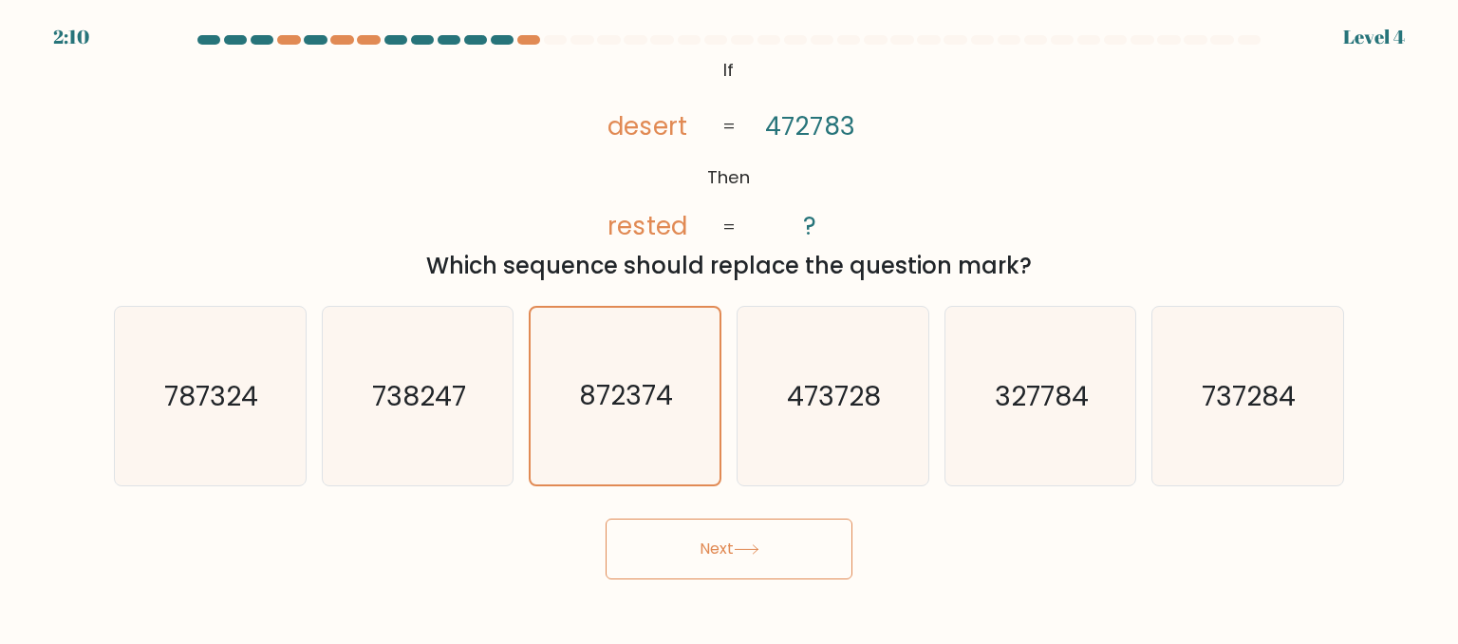
click at [741, 539] on button "Next" at bounding box center [729, 548] width 247 height 61
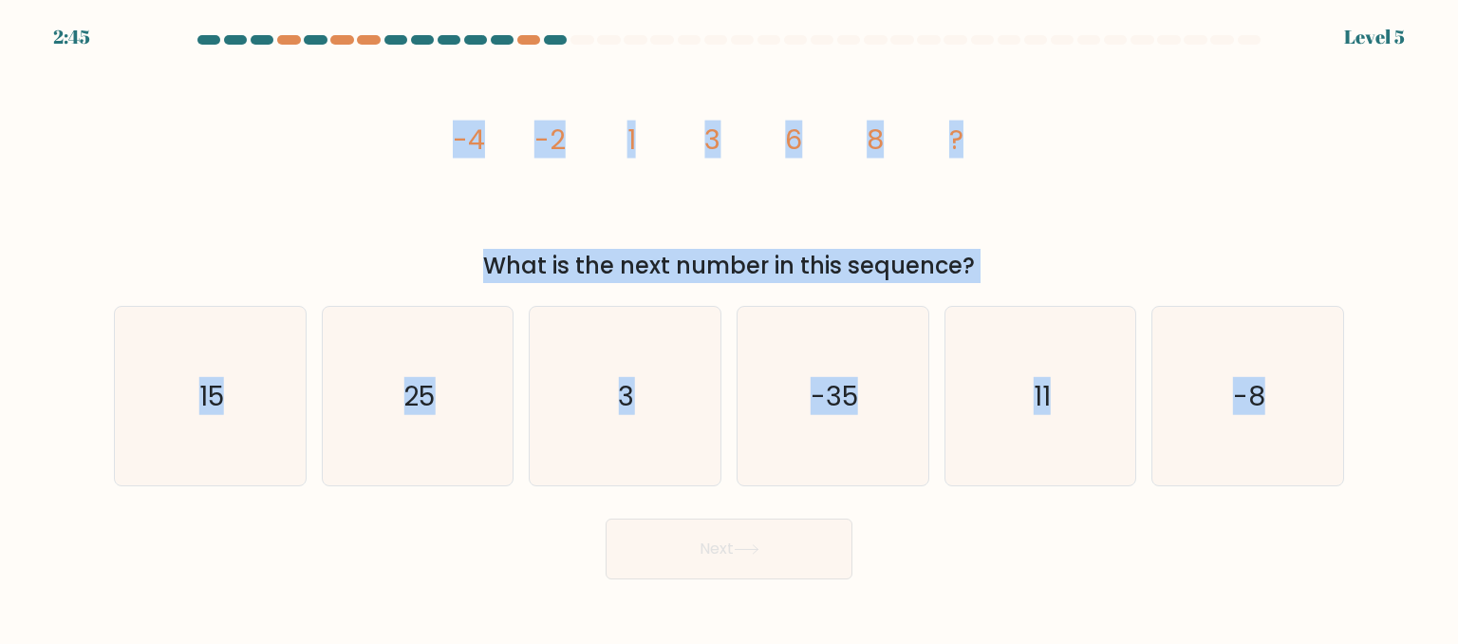
drag, startPoint x: 418, startPoint y: 125, endPoint x: 1457, endPoint y: 471, distance: 1095.6
click at [1457, 471] on form at bounding box center [729, 307] width 1458 height 544
copy form "-4 -2 1 3 6 8 ? What is the next number in this sequence? a. 15 b. 25 c. 3 d. -…"
click at [242, 184] on div "image/svg+xml -4 -2 1 3 6 8 ? What is the next number in this sequence?" at bounding box center [729, 167] width 1253 height 231
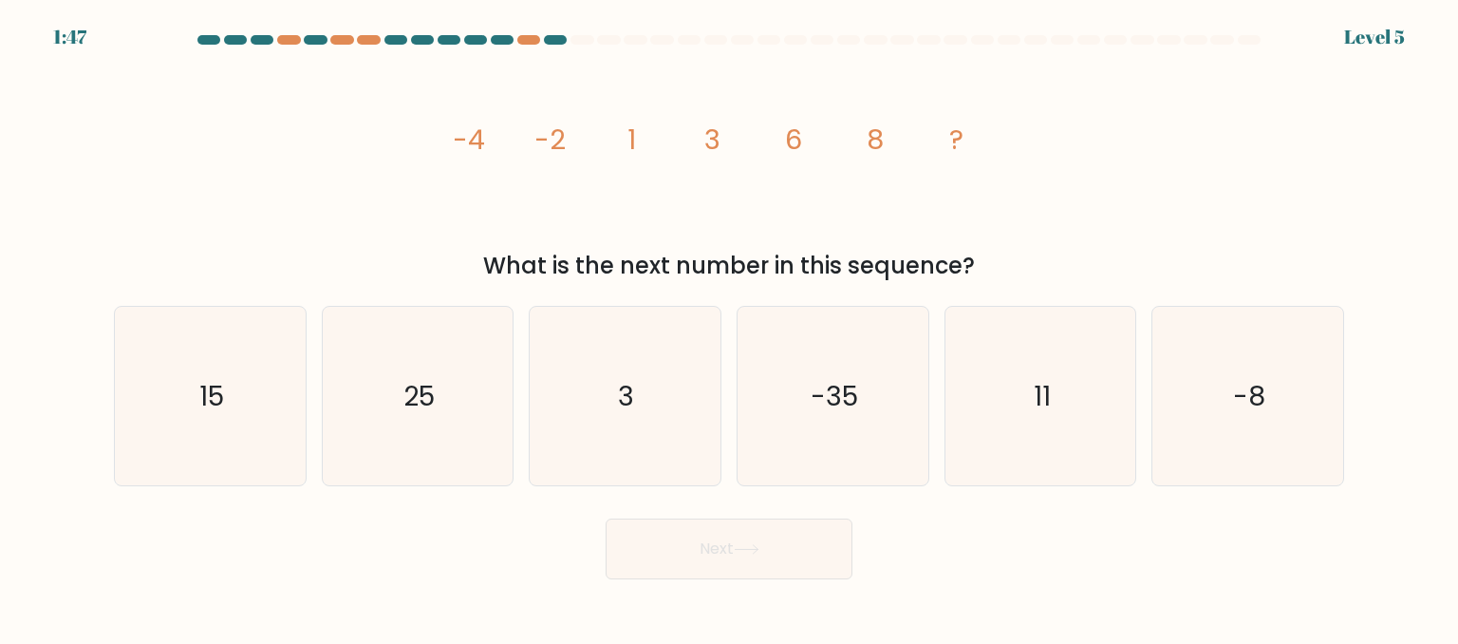
click at [652, 175] on icon "image/svg+xml -4 -2 1 3 6 8 ?" at bounding box center [729, 148] width 570 height 193
drag, startPoint x: 1038, startPoint y: 412, endPoint x: 1027, endPoint y: 427, distance: 18.4
click at [1038, 413] on text "11" at bounding box center [1042, 395] width 17 height 38
click at [730, 327] on input "e. 11" at bounding box center [729, 324] width 1 height 5
radio input "true"
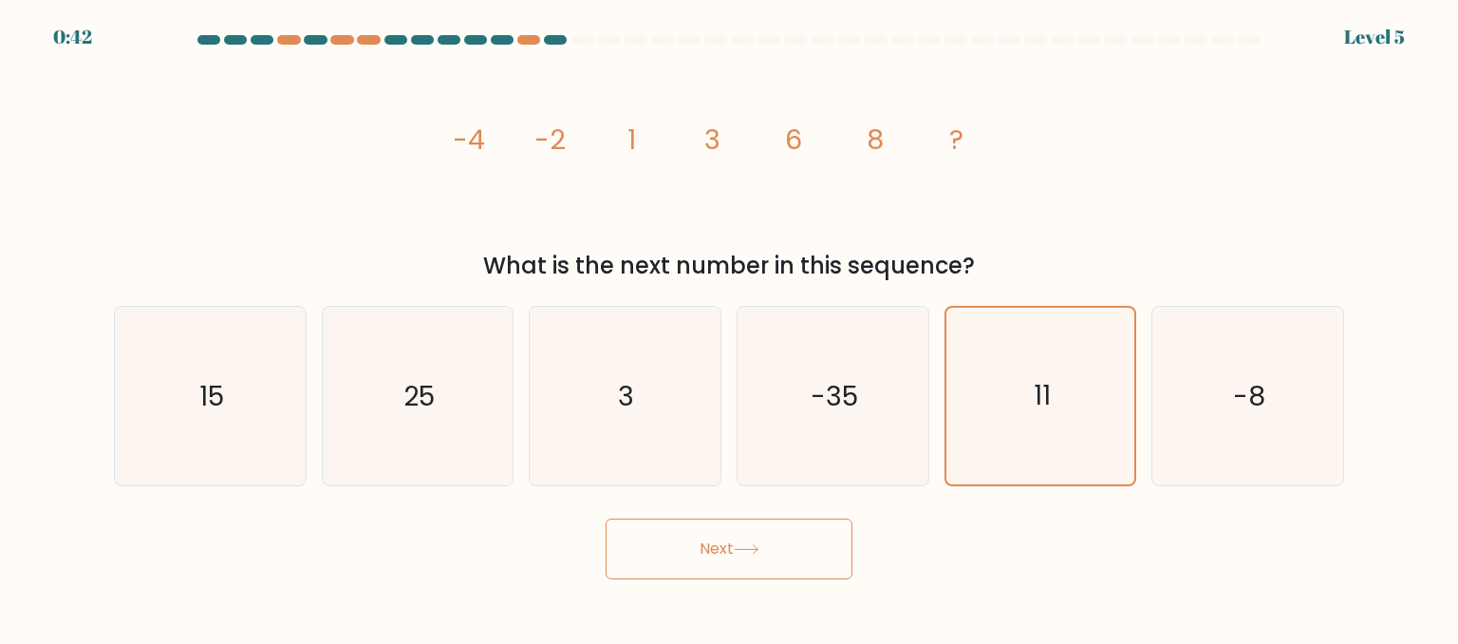
click at [269, 231] on div "image/svg+xml -4 -2 1 3 6 8 ? What is the next number in this sequence?" at bounding box center [729, 167] width 1253 height 231
click at [1052, 406] on icon "11" at bounding box center [1040, 396] width 177 height 177
click at [730, 327] on input "e. 11" at bounding box center [729, 324] width 1 height 5
click at [778, 547] on button "Next" at bounding box center [729, 548] width 247 height 61
click at [729, 550] on button "Next" at bounding box center [729, 548] width 247 height 61
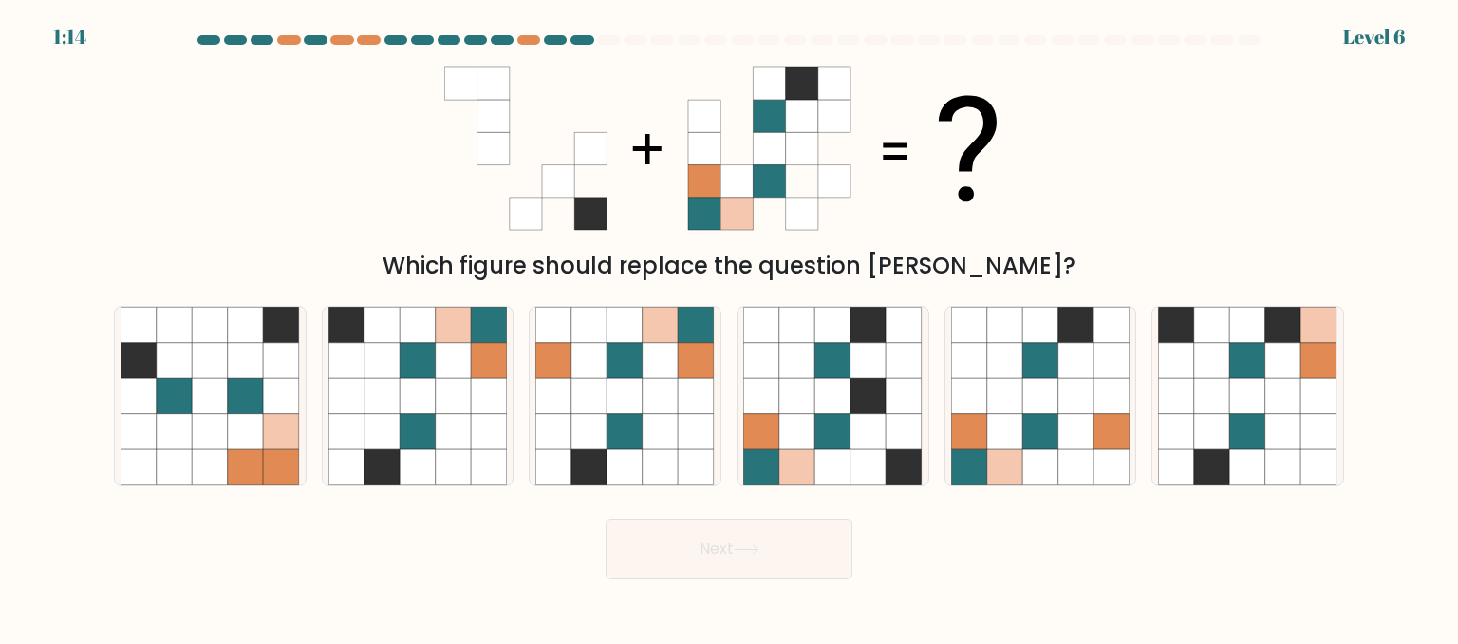
click at [377, 185] on div "Which figure should replace the question mark?" at bounding box center [729, 167] width 1253 height 231
click at [1029, 458] on icon at bounding box center [1041, 467] width 36 height 36
click at [730, 327] on input "e." at bounding box center [729, 324] width 1 height 5
radio input "true"
click at [763, 538] on button "Next" at bounding box center [729, 548] width 247 height 61
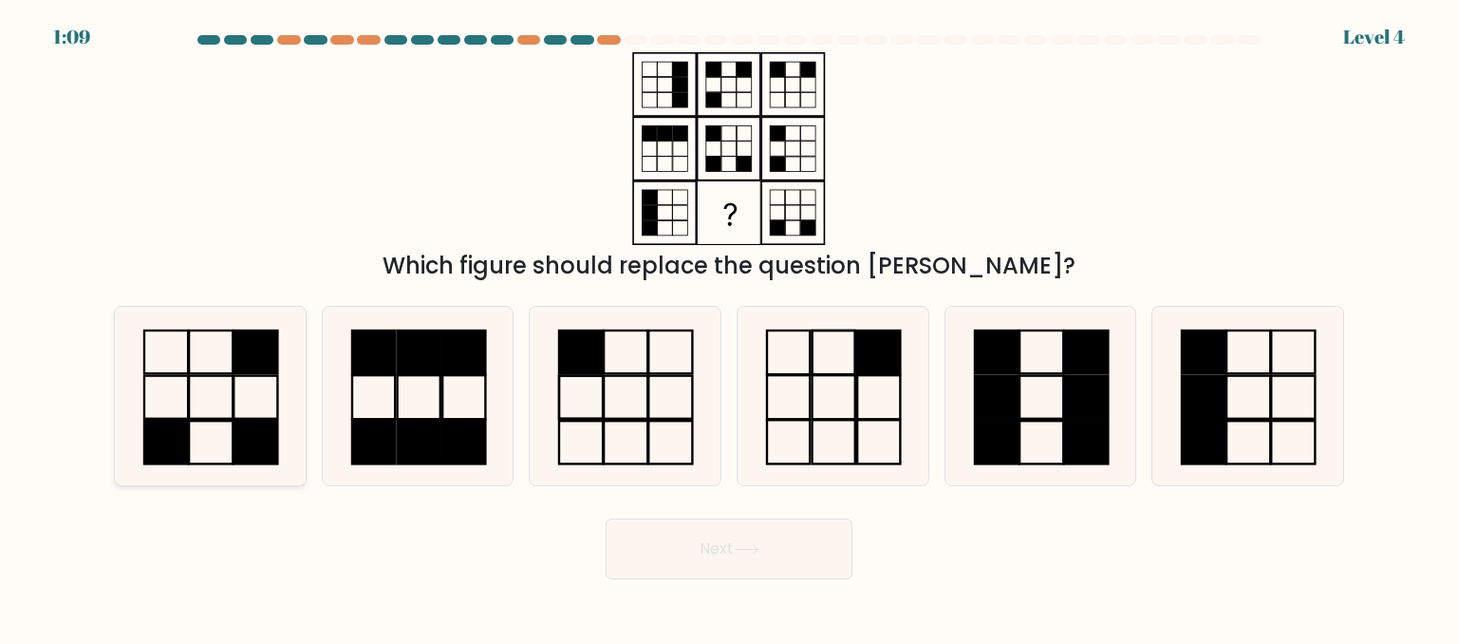
click at [202, 416] on icon at bounding box center [210, 396] width 178 height 178
click at [729, 327] on input "a." at bounding box center [729, 324] width 1 height 5
radio input "true"
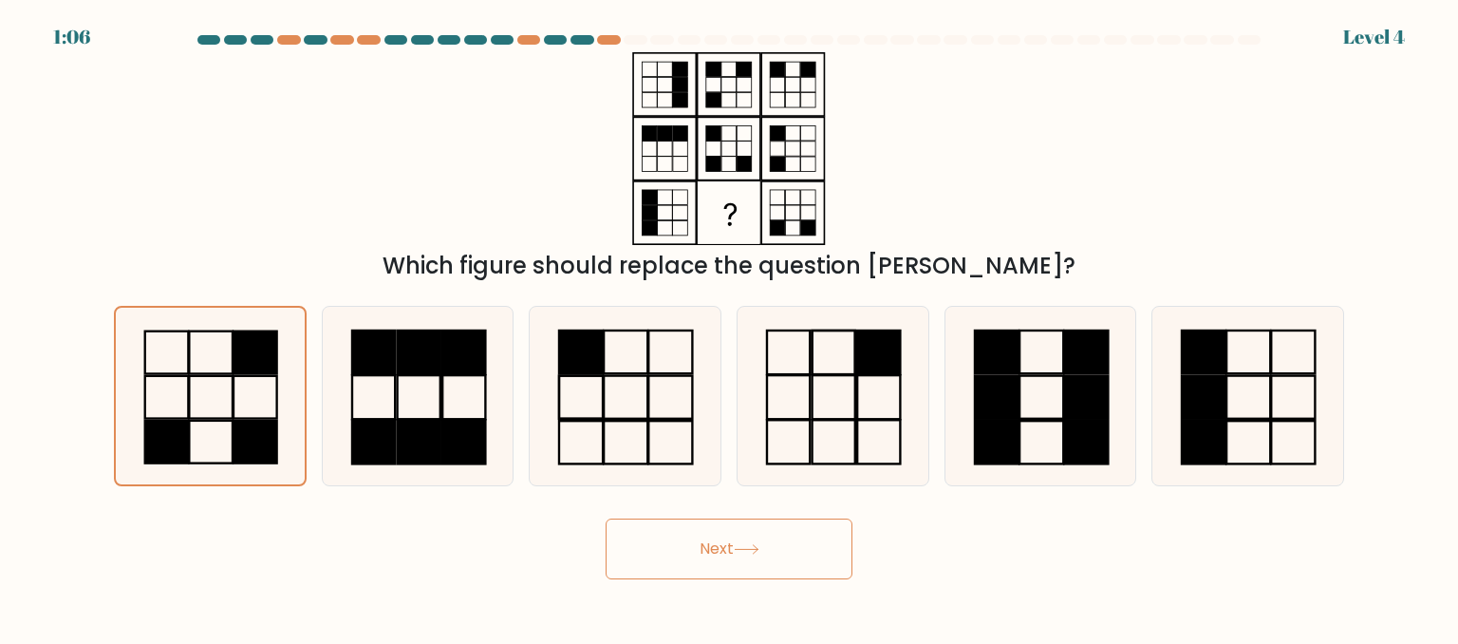
click at [690, 558] on button "Next" at bounding box center [729, 548] width 247 height 61
click at [744, 554] on icon at bounding box center [747, 549] width 26 height 10
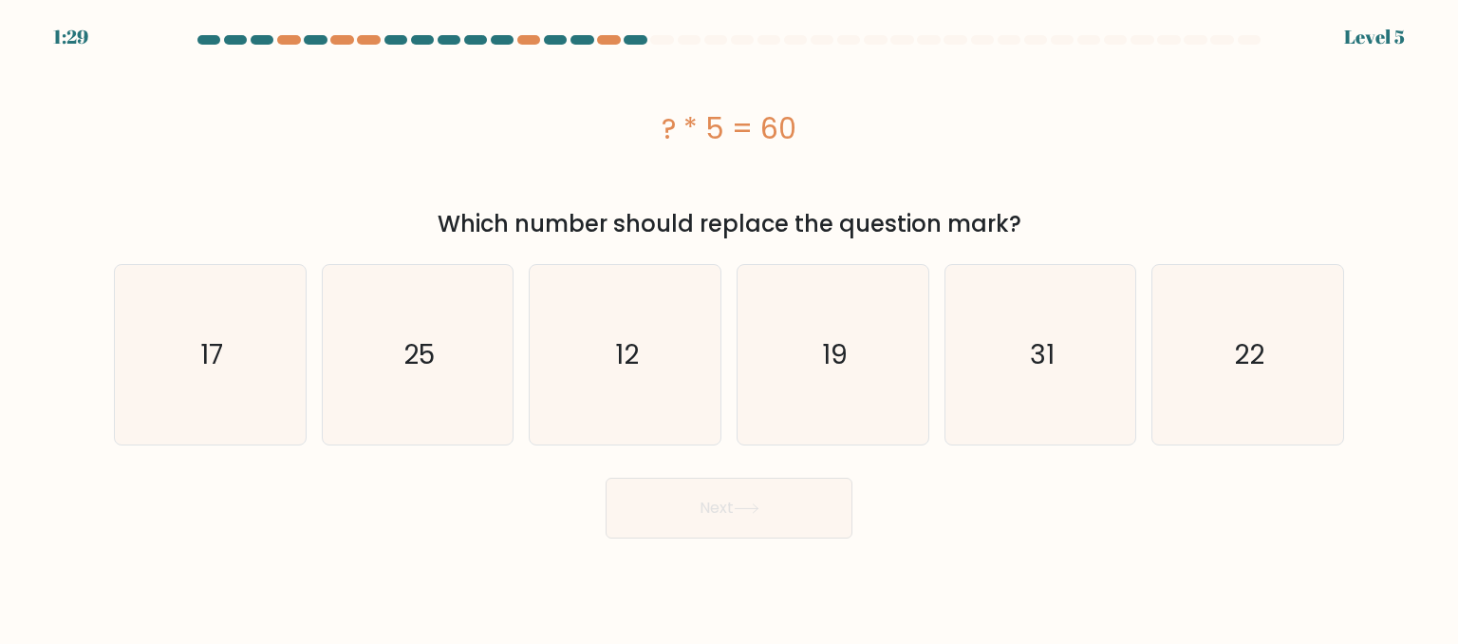
drag, startPoint x: 648, startPoint y: 131, endPoint x: 794, endPoint y: 137, distance: 145.4
click at [794, 137] on div "? * 5 = 60" at bounding box center [729, 128] width 1230 height 43
copy div "? * 5 = 60"
click at [616, 358] on text "12" at bounding box center [627, 354] width 24 height 38
click at [729, 327] on input "c. 12" at bounding box center [729, 324] width 1 height 5
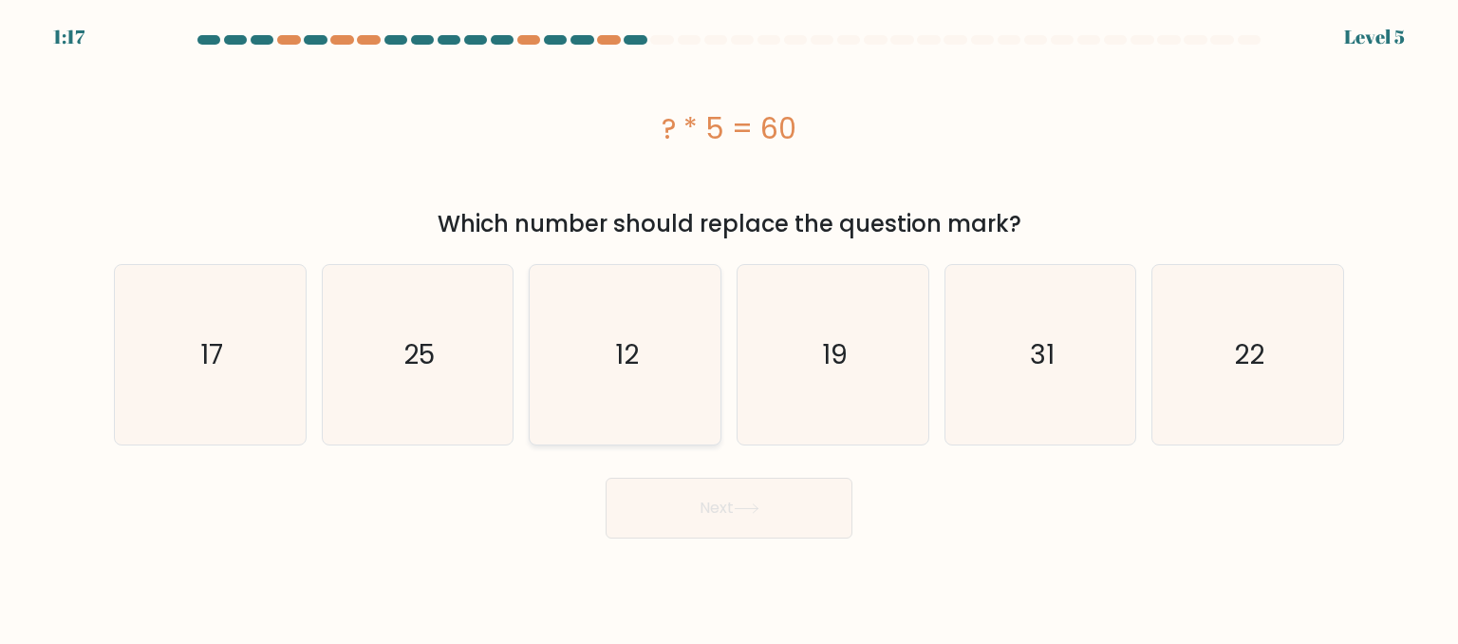
radio input "true"
click at [738, 506] on icon at bounding box center [747, 508] width 26 height 10
click at [733, 508] on button "Next" at bounding box center [729, 508] width 247 height 61
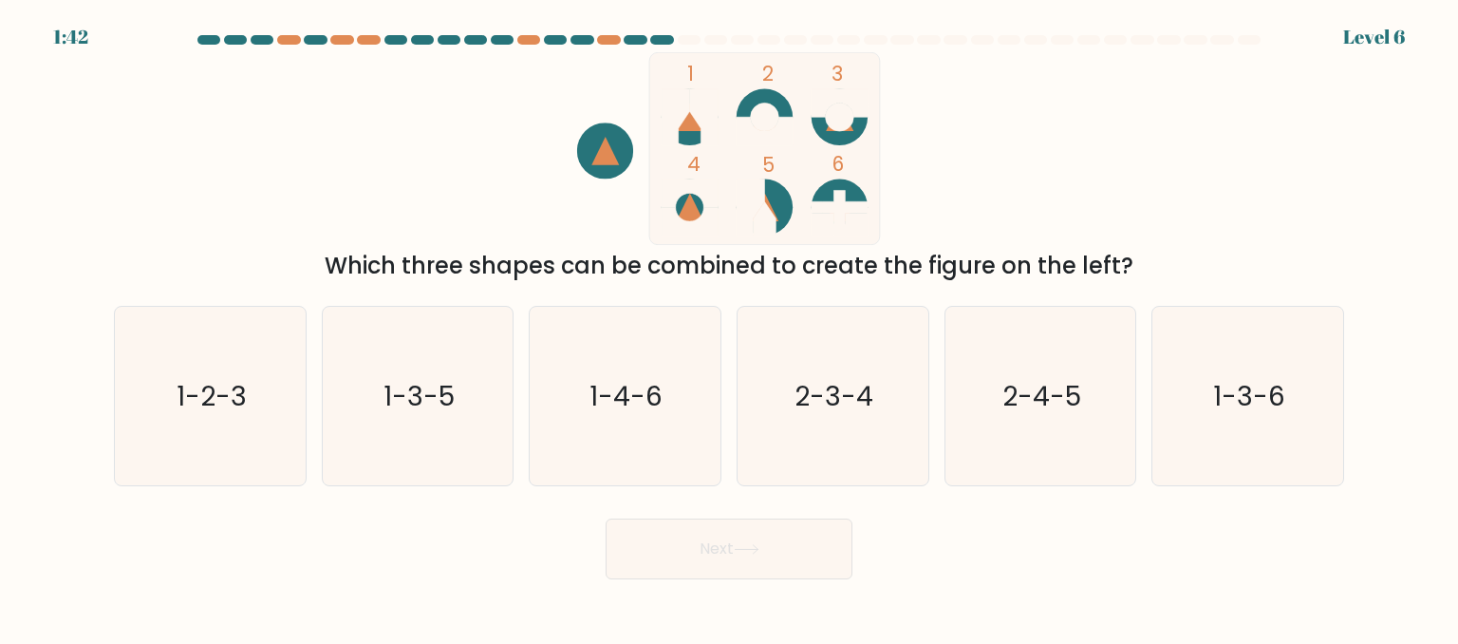
click at [533, 567] on div "Next" at bounding box center [729, 544] width 1253 height 70
click at [820, 426] on icon "2-3-4" at bounding box center [832, 396] width 178 height 178
click at [730, 327] on input "d. 2-3-4" at bounding box center [729, 324] width 1 height 5
radio input "true"
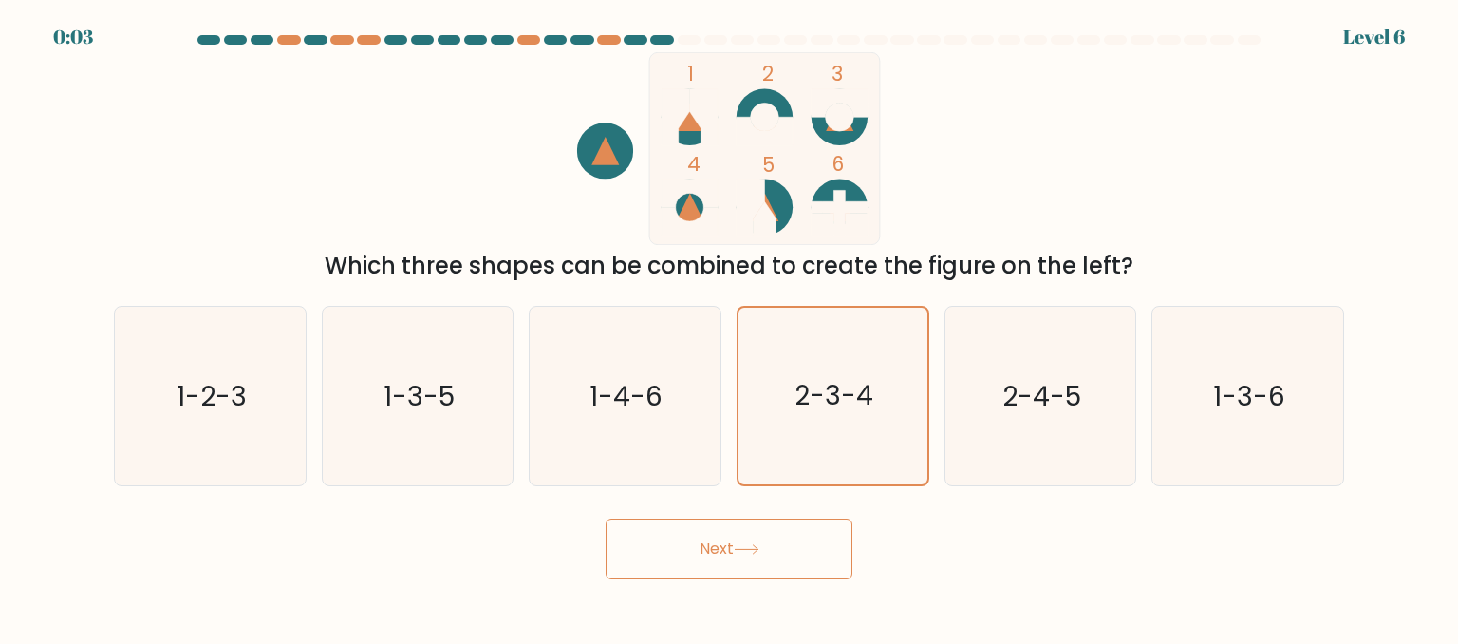
click at [755, 552] on icon at bounding box center [747, 549] width 26 height 10
click at [756, 548] on div "Next" at bounding box center [729, 544] width 1253 height 70
click at [759, 538] on div "Next" at bounding box center [729, 544] width 1253 height 70
click at [758, 538] on div "Next" at bounding box center [729, 544] width 1253 height 70
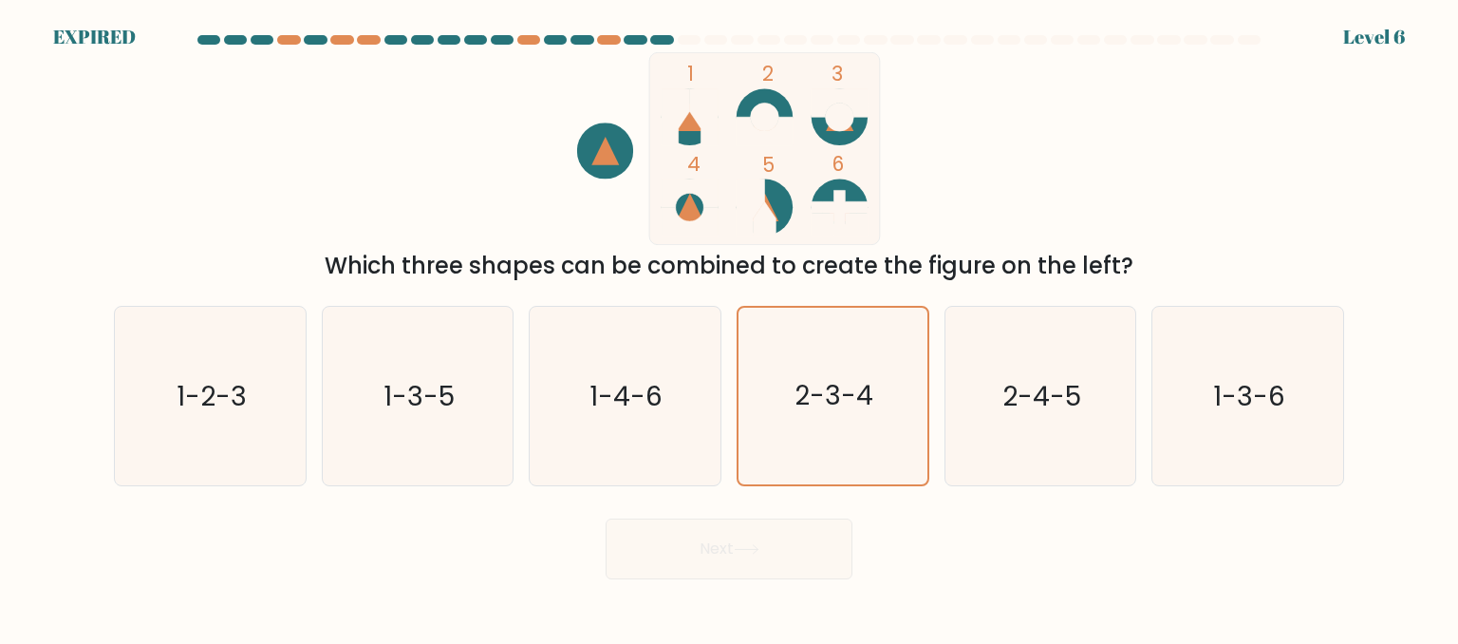
click at [754, 536] on div "Next" at bounding box center [729, 544] width 1253 height 70
click at [754, 535] on div "Next" at bounding box center [729, 544] width 1253 height 70
click at [753, 533] on div "Next" at bounding box center [729, 544] width 1253 height 70
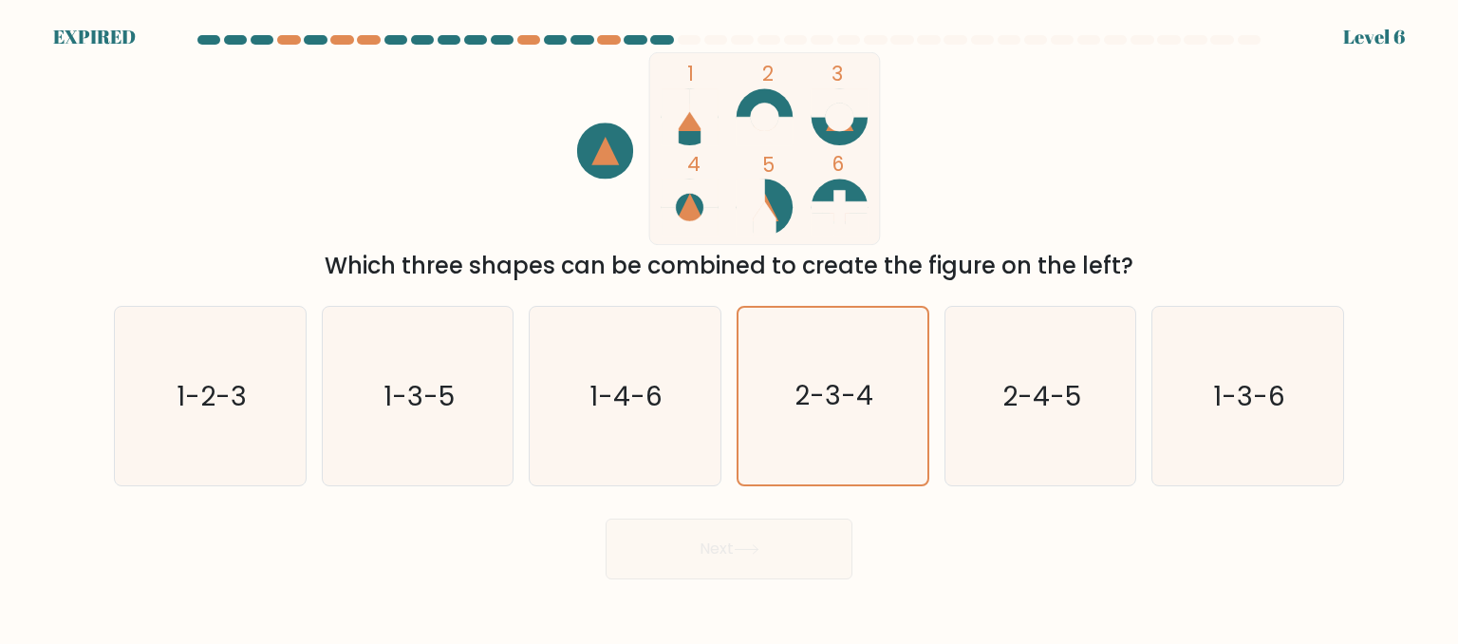
click at [753, 529] on div "Next" at bounding box center [729, 544] width 1253 height 70
click at [798, 548] on div "Next" at bounding box center [729, 544] width 1253 height 70
click at [795, 543] on div "Next" at bounding box center [729, 544] width 1253 height 70
click at [794, 543] on div "Next" at bounding box center [729, 544] width 1253 height 70
click at [794, 542] on div "Next" at bounding box center [729, 544] width 1253 height 70
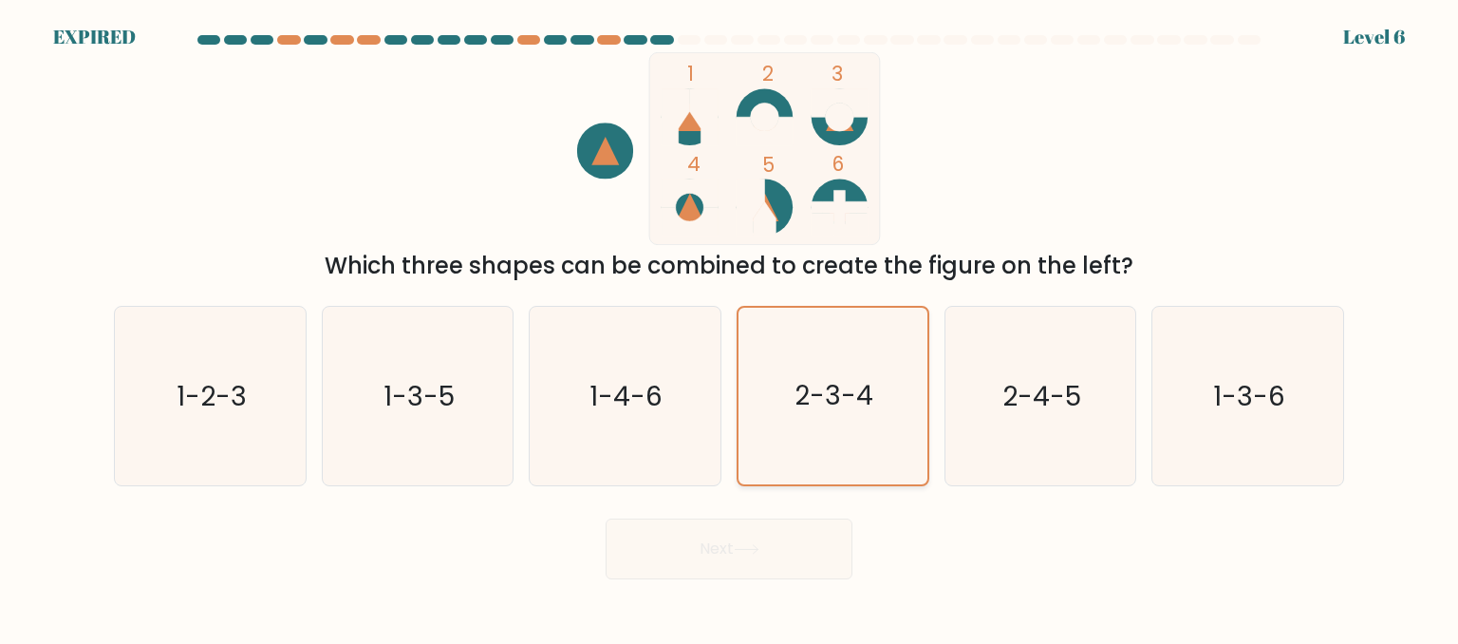
click at [850, 419] on icon "2-3-4" at bounding box center [832, 396] width 177 height 177
click at [730, 327] on input "d. 2-3-4" at bounding box center [729, 324] width 1 height 5
drag, startPoint x: 801, startPoint y: 532, endPoint x: 846, endPoint y: 353, distance: 184.0
click at [801, 529] on div "Next" at bounding box center [729, 544] width 1253 height 70
click at [850, 343] on icon "2-3-4" at bounding box center [832, 396] width 177 height 177
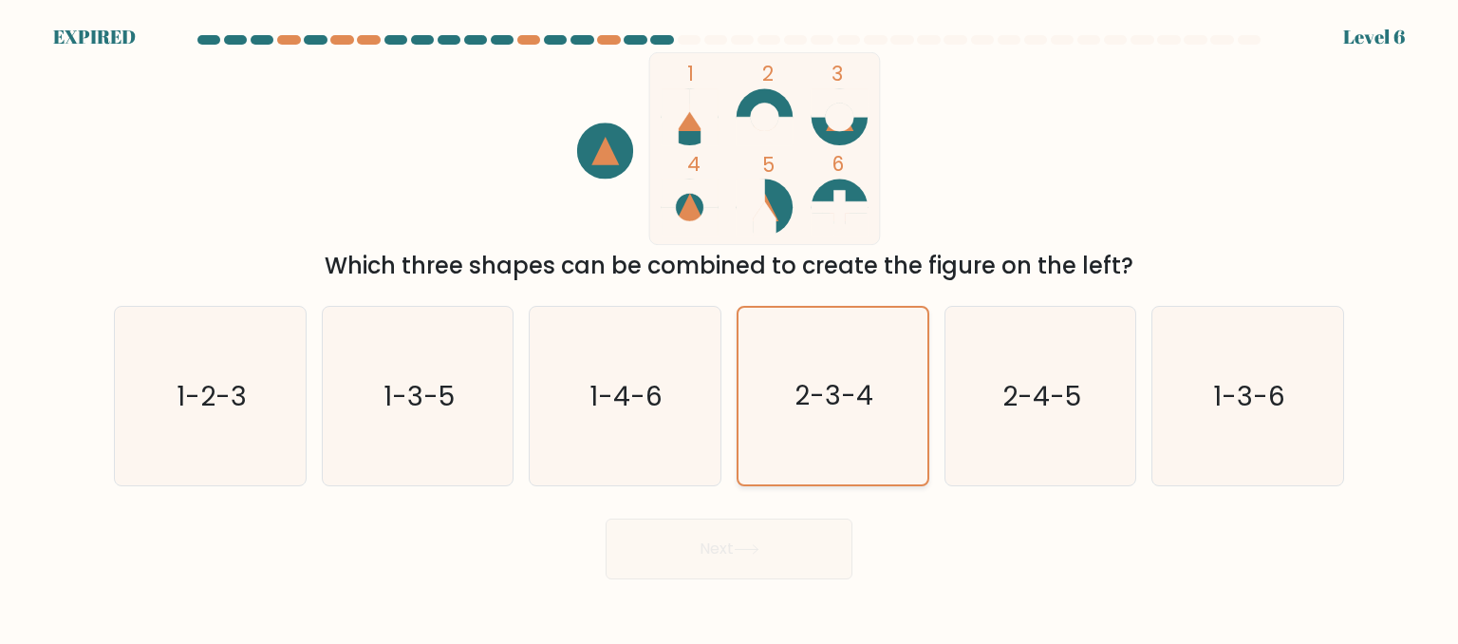
click at [730, 327] on input "d. 2-3-4" at bounding box center [729, 324] width 1 height 5
click at [727, 528] on div "Next" at bounding box center [729, 544] width 1253 height 70
click at [756, 366] on icon "2-3-4" at bounding box center [832, 396] width 177 height 177
click at [730, 327] on input "d. 2-3-4" at bounding box center [729, 324] width 1 height 5
click at [811, 353] on icon "2-3-4" at bounding box center [832, 396] width 177 height 177
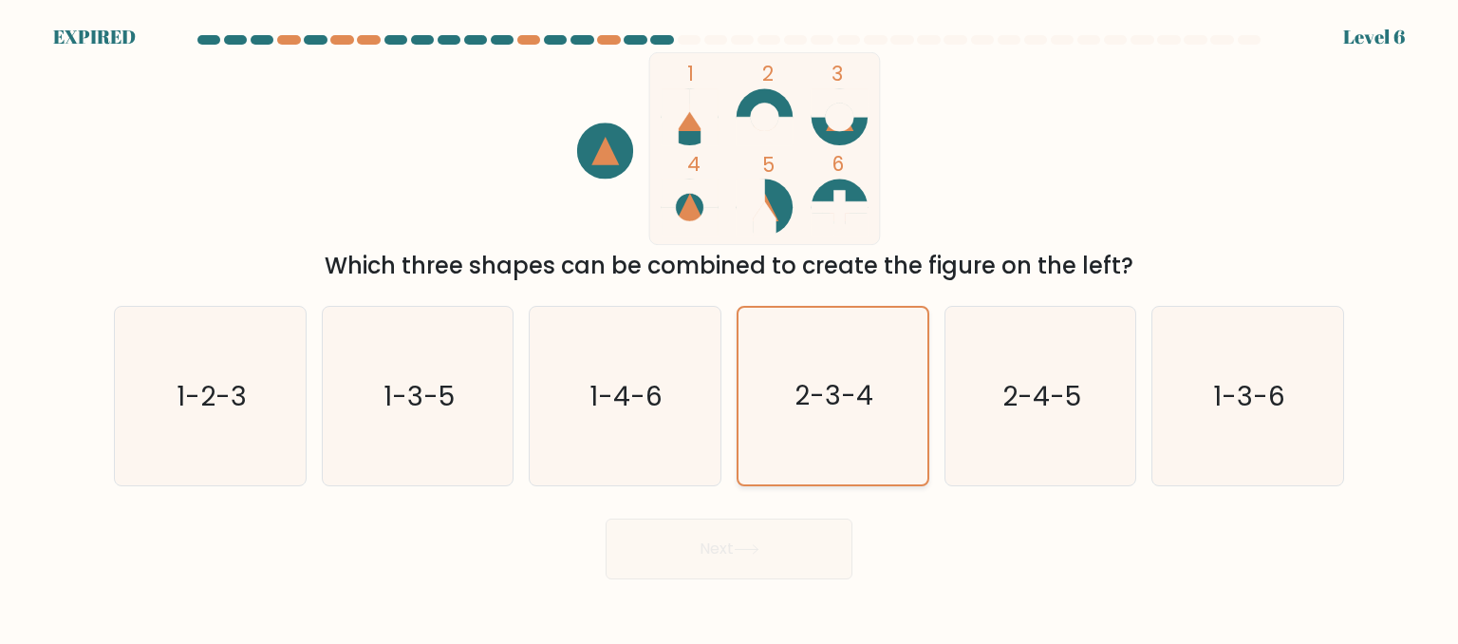
click at [730, 327] on input "d. 2-3-4" at bounding box center [729, 324] width 1 height 5
click at [811, 353] on icon "2-3-4" at bounding box center [832, 396] width 177 height 177
click at [730, 327] on input "d. 2-3-4" at bounding box center [729, 324] width 1 height 5
click at [811, 353] on icon "2-3-4" at bounding box center [832, 396] width 177 height 177
click at [730, 327] on input "d. 2-3-4" at bounding box center [729, 324] width 1 height 5
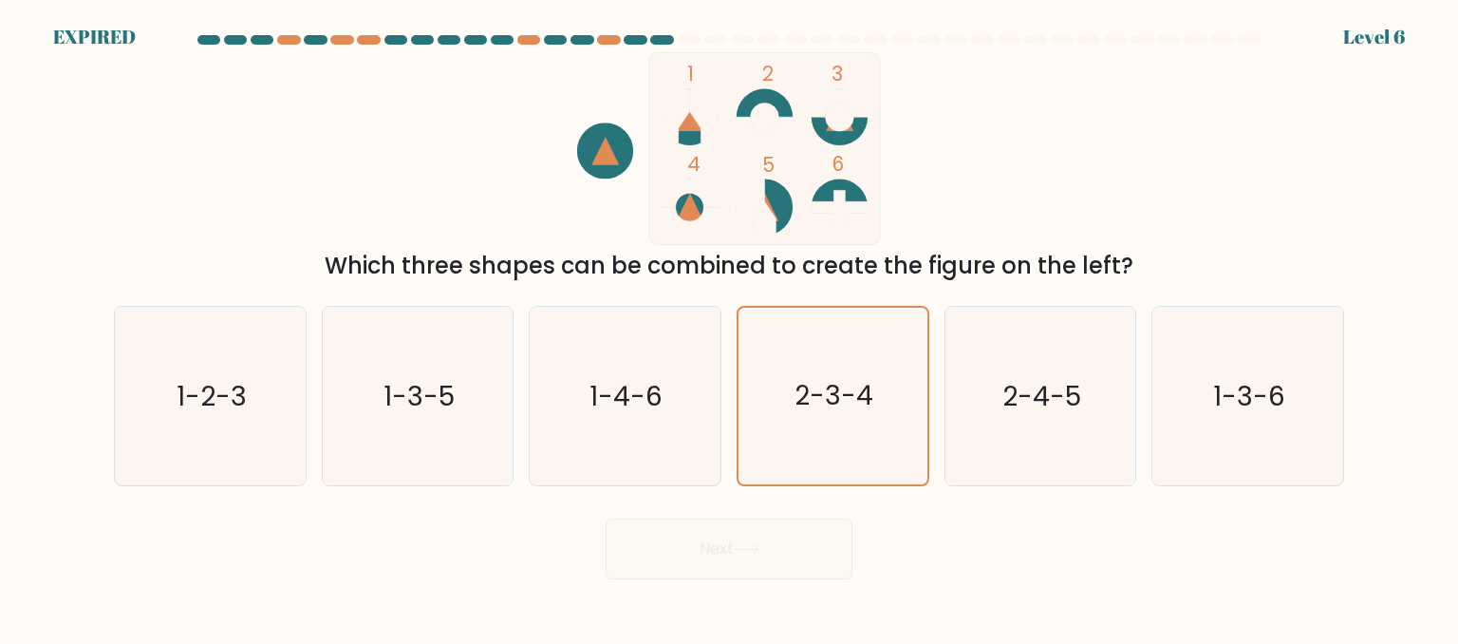
click at [755, 554] on div "Next" at bounding box center [729, 544] width 1253 height 70
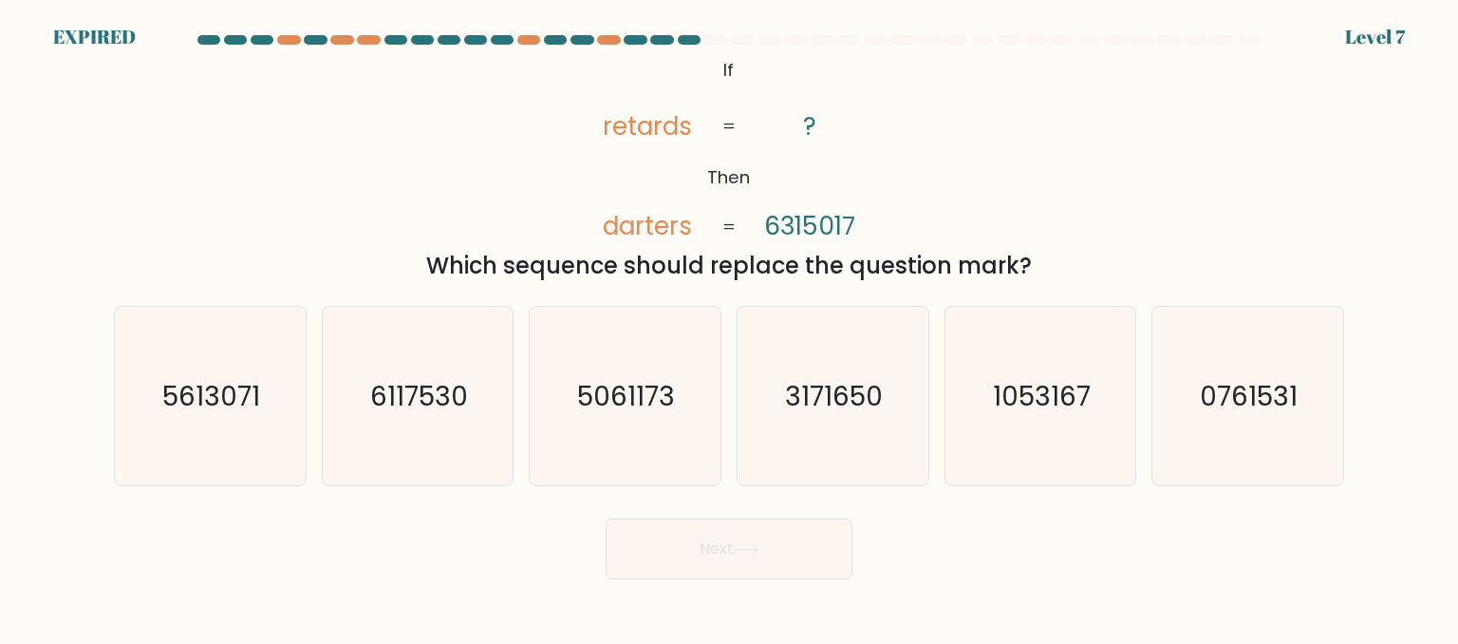
click at [610, 114] on tspan "retards" at bounding box center [648, 125] width 90 height 35
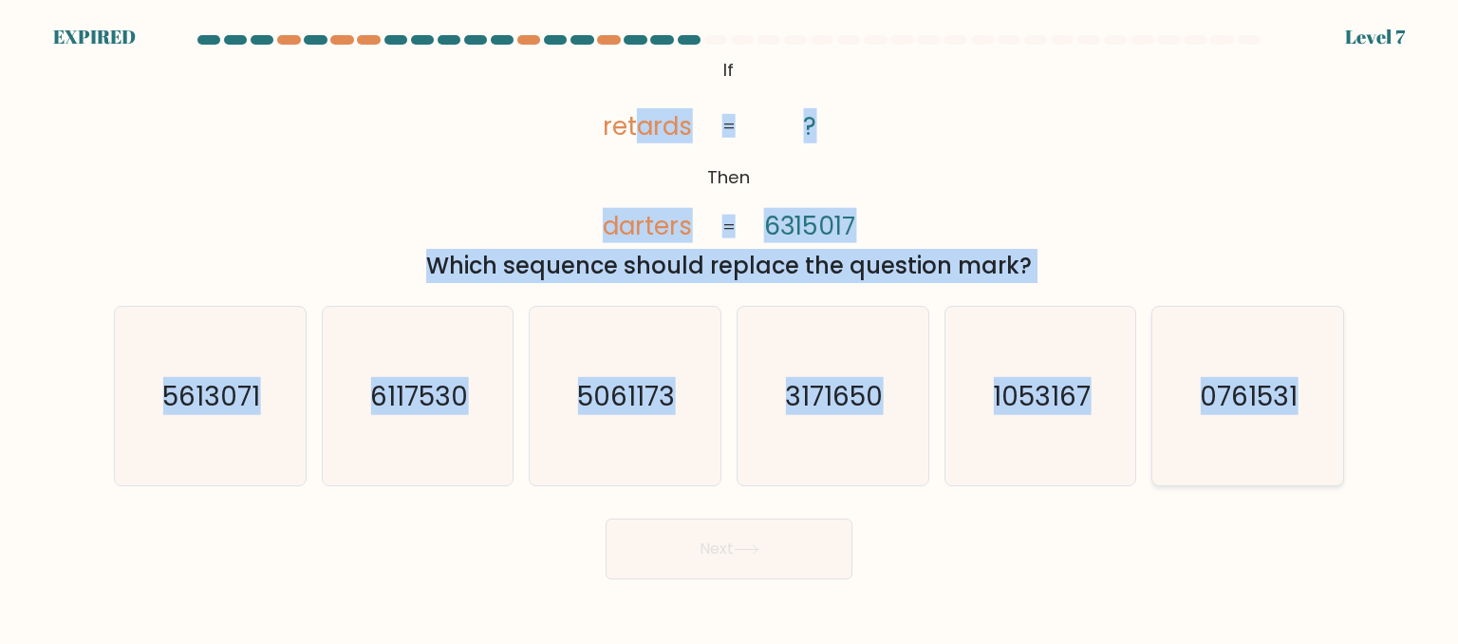
drag, startPoint x: 785, startPoint y: 104, endPoint x: 1326, endPoint y: 430, distance: 631.6
click at [1326, 430] on form "If ?" at bounding box center [729, 307] width 1458 height 544
copy form "ards darters ? 6315017 = = Which sequence should replace the question mark? a. …"
click at [436, 343] on icon "6117530" at bounding box center [418, 396] width 178 height 178
click at [729, 327] on input "b. 6117530" at bounding box center [729, 324] width 1 height 5
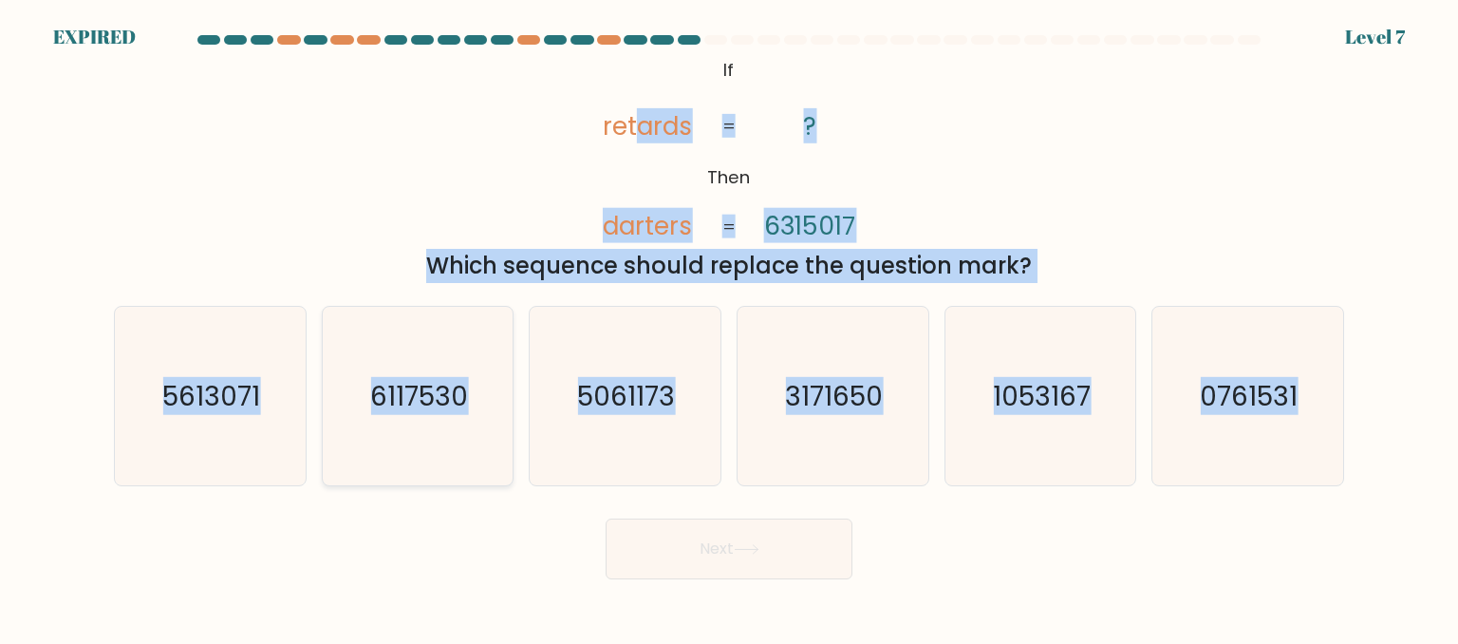
radio input "true"
click at [375, 210] on div "@import url('https://fonts.googleapis.com/css?family=Abril+Fatface:400,100,100i…" at bounding box center [729, 167] width 1253 height 231
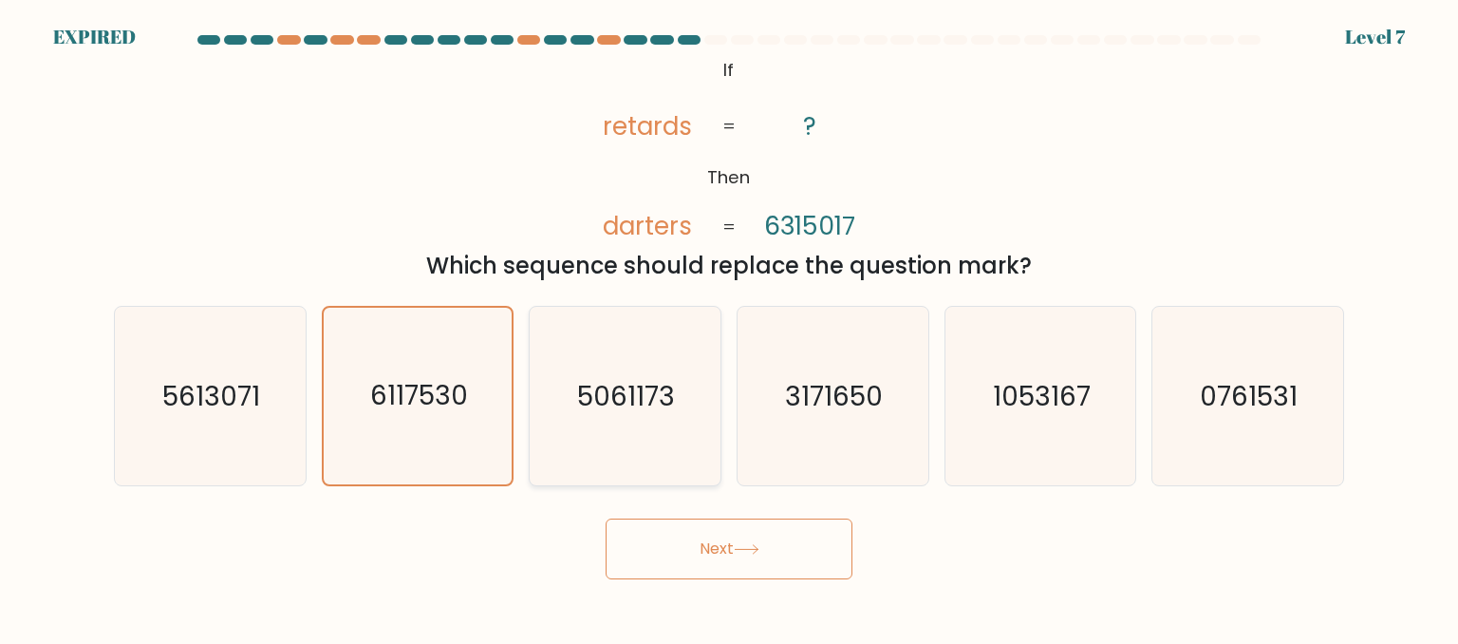
click at [604, 427] on icon "5061173" at bounding box center [624, 396] width 178 height 178
click at [729, 327] on input "c. 5061173" at bounding box center [729, 324] width 1 height 5
radio input "true"
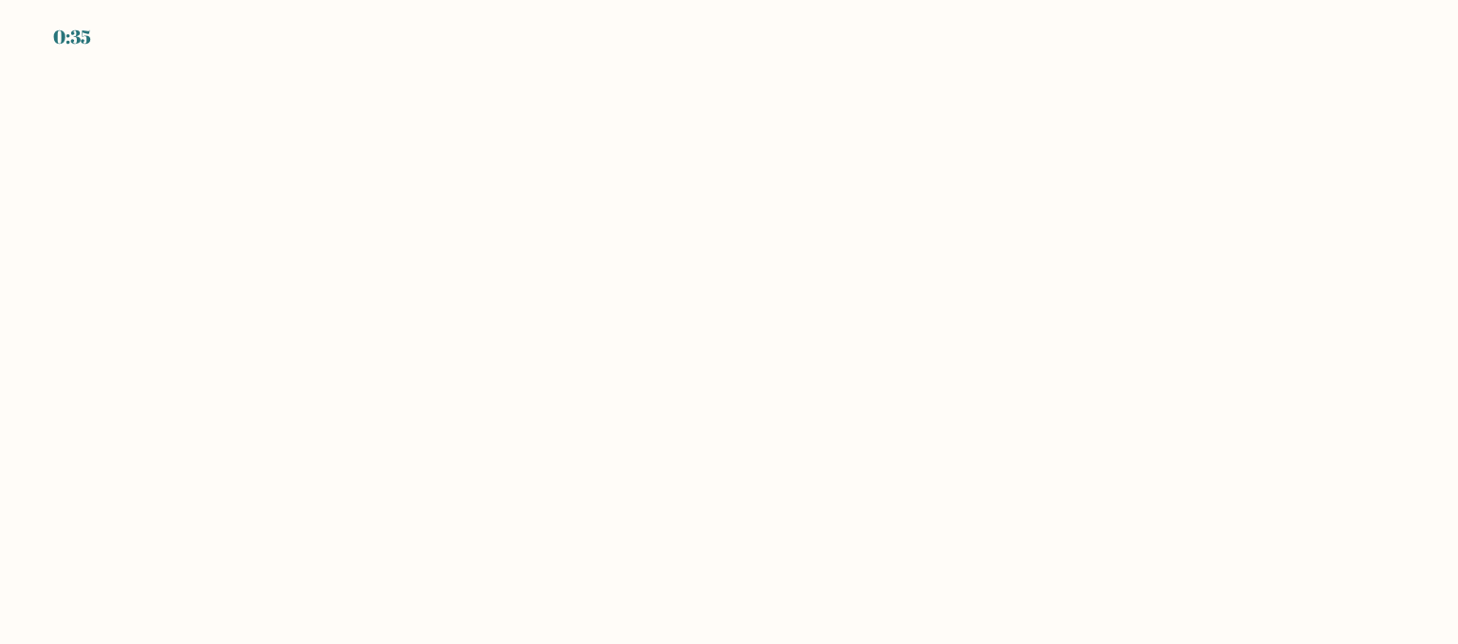
click at [915, 231] on body "0:35" at bounding box center [729, 322] width 1458 height 644
click at [92, 47] on div "0:29" at bounding box center [72, 37] width 39 height 28
drag, startPoint x: 92, startPoint y: 47, endPoint x: 106, endPoint y: 39, distance: 16.1
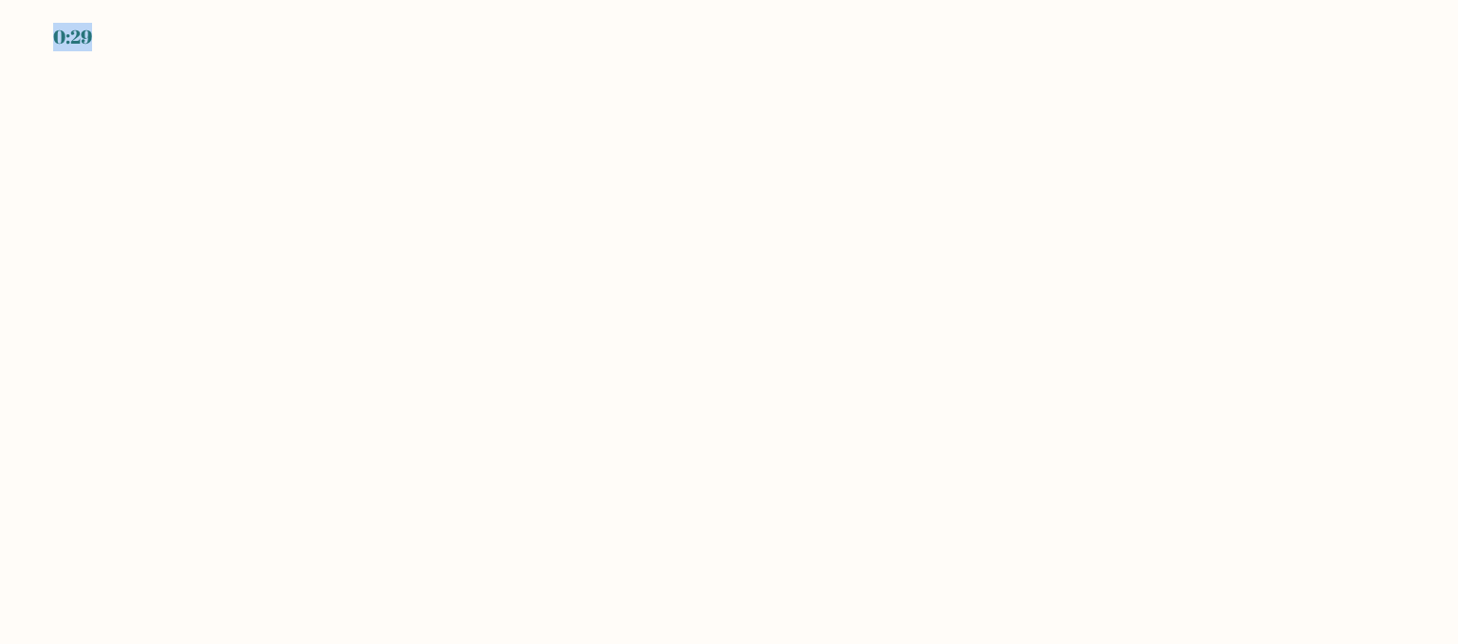
click at [106, 39] on div "0:29" at bounding box center [729, 25] width 1458 height 51
drag, startPoint x: 106, startPoint y: 39, endPoint x: 128, endPoint y: 43, distance: 22.2
click at [128, 43] on div "0:28" at bounding box center [729, 25] width 1458 height 51
drag, startPoint x: 192, startPoint y: 52, endPoint x: 400, endPoint y: 88, distance: 211.0
click at [295, 86] on body "0:28" at bounding box center [729, 322] width 1458 height 644
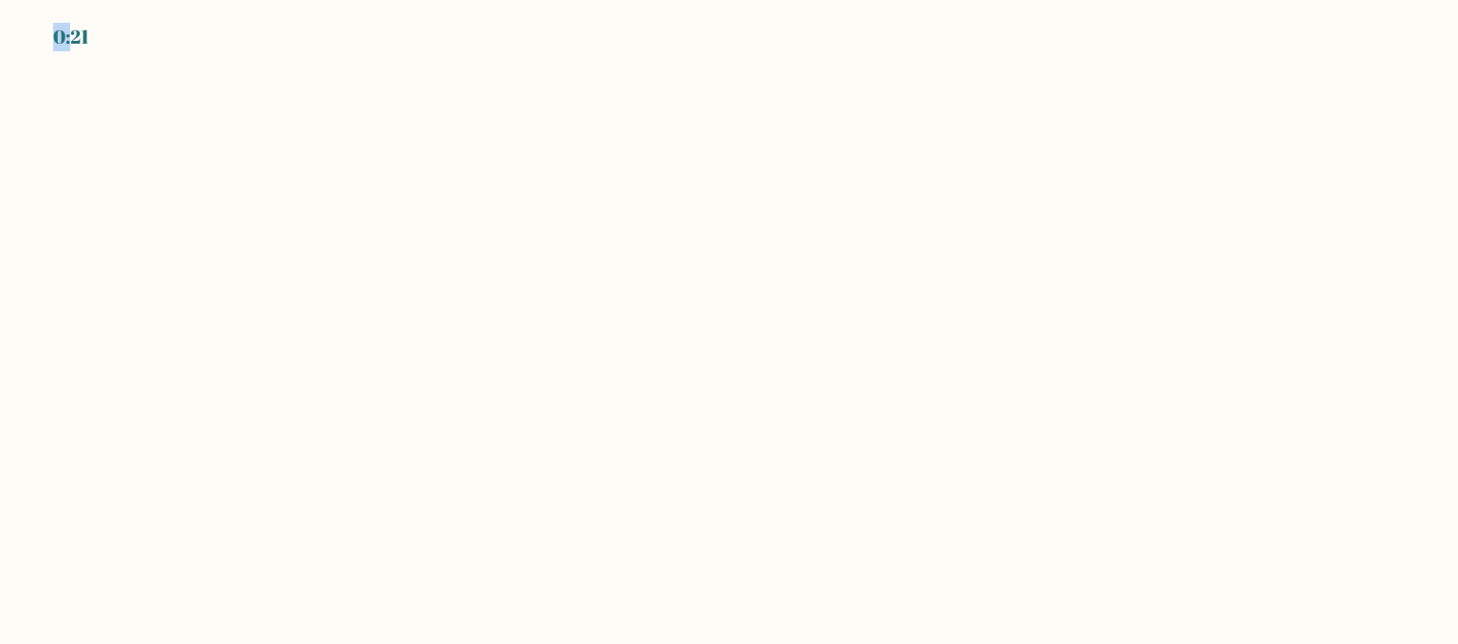
click at [68, 43] on div "0:21" at bounding box center [71, 37] width 36 height 28
click at [69, 43] on div "0:21" at bounding box center [71, 37] width 36 height 28
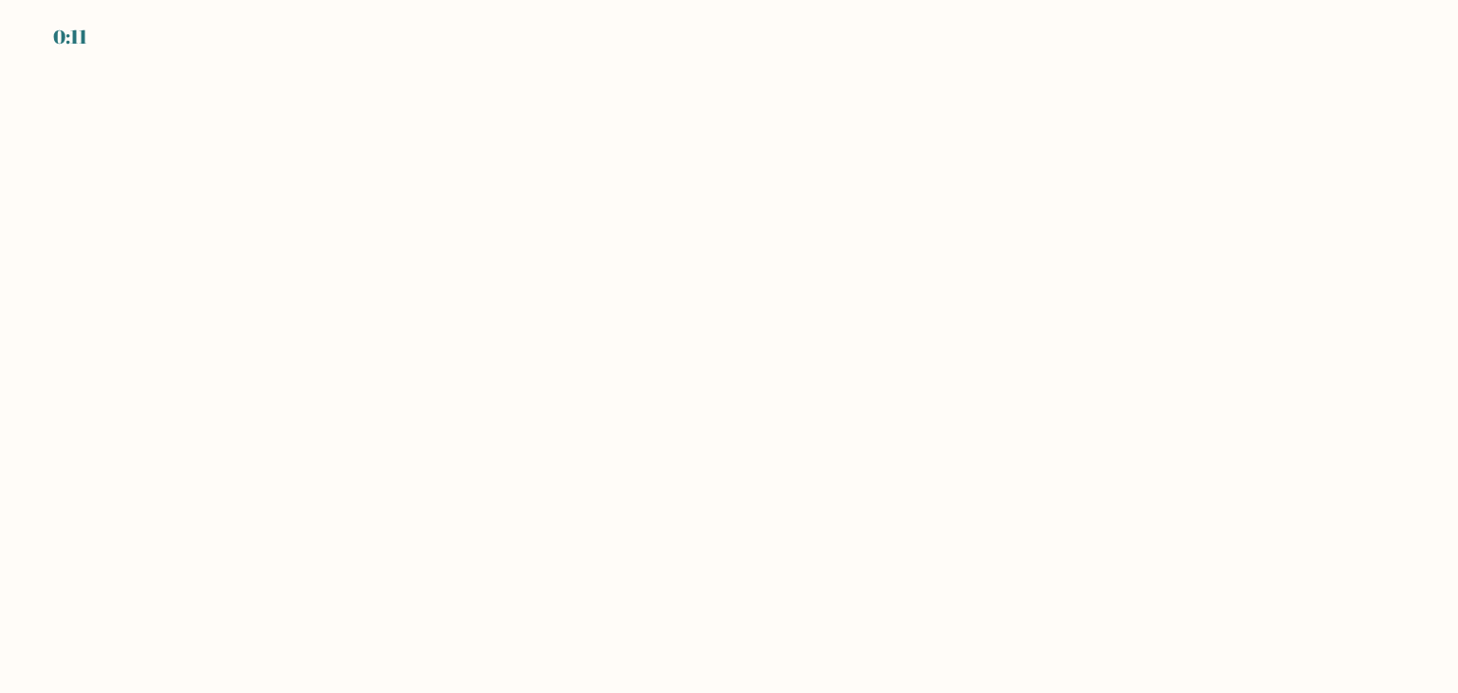
drag, startPoint x: 1401, startPoint y: 392, endPoint x: 1197, endPoint y: 392, distance: 204.1
click at [1386, 396] on body "0:11" at bounding box center [729, 346] width 1458 height 693
click at [148, 50] on div "0:09" at bounding box center [729, 25] width 1458 height 51
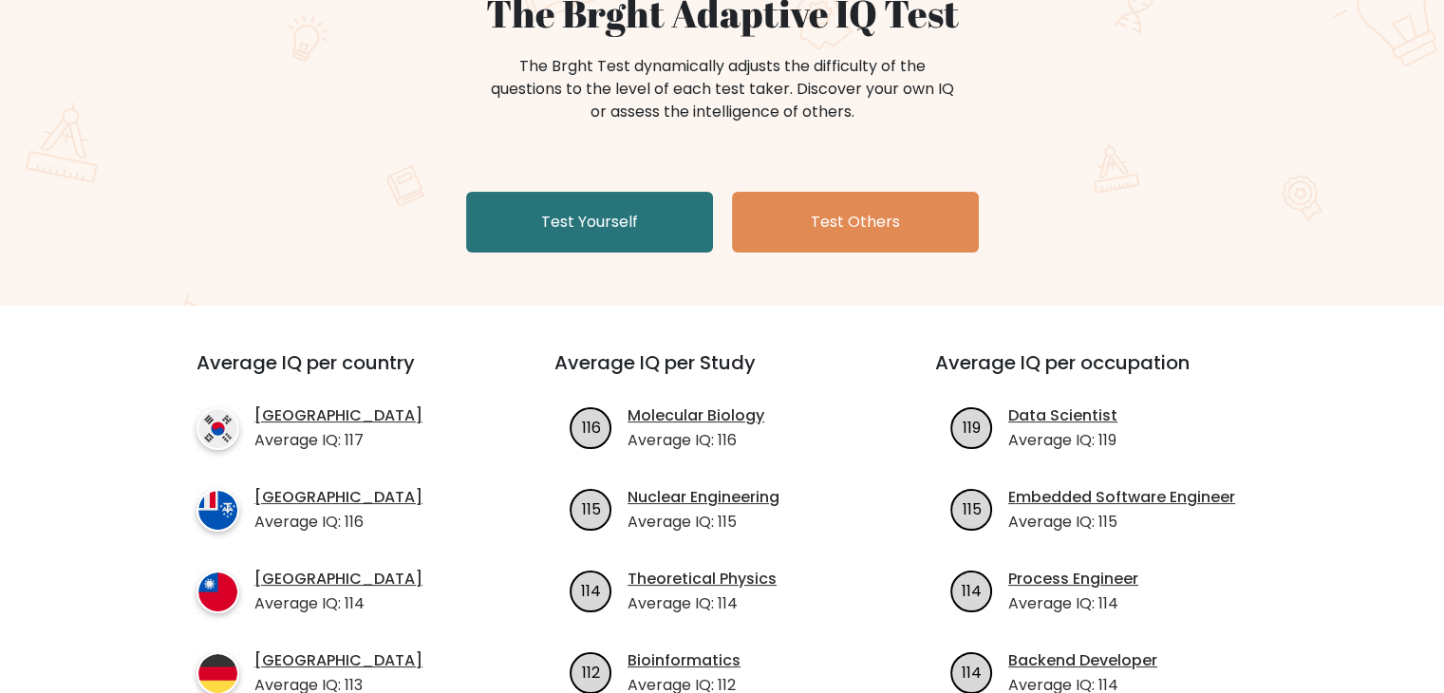
scroll to position [95, 0]
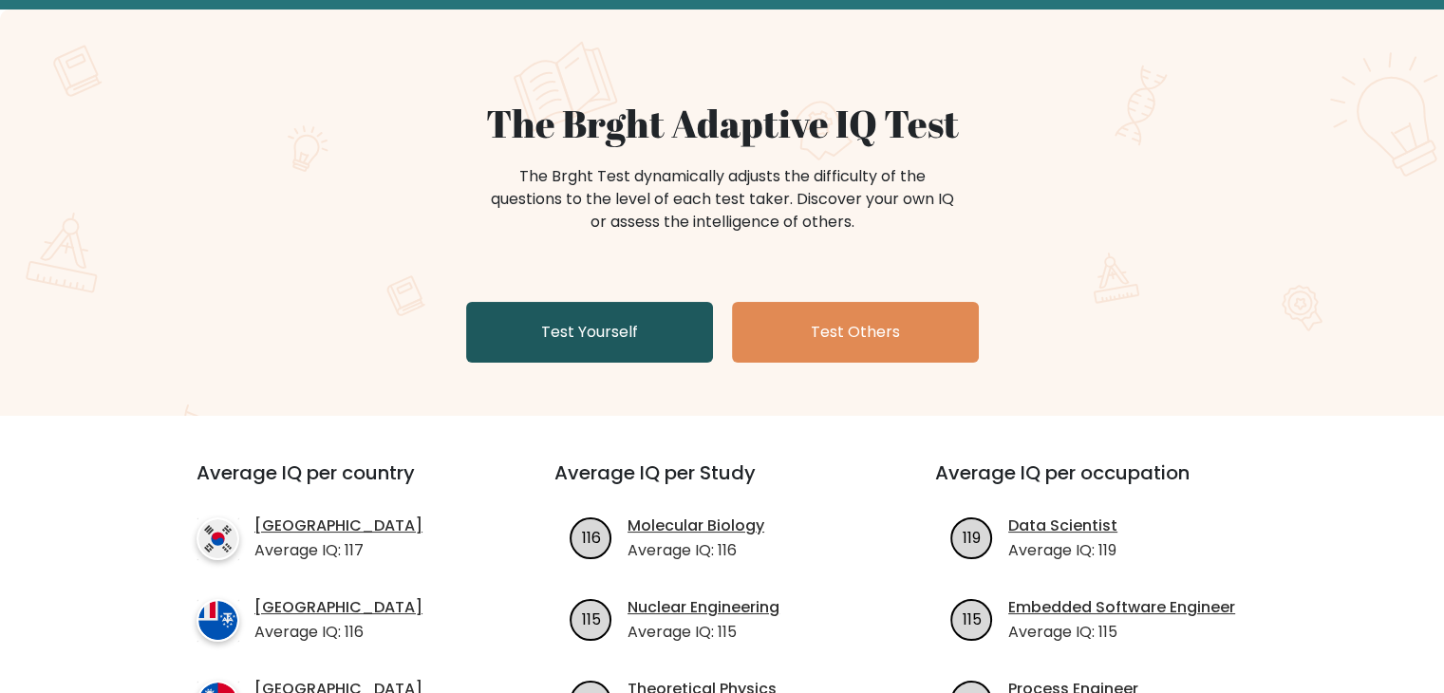
click at [646, 324] on link "Test Yourself" at bounding box center [589, 332] width 247 height 61
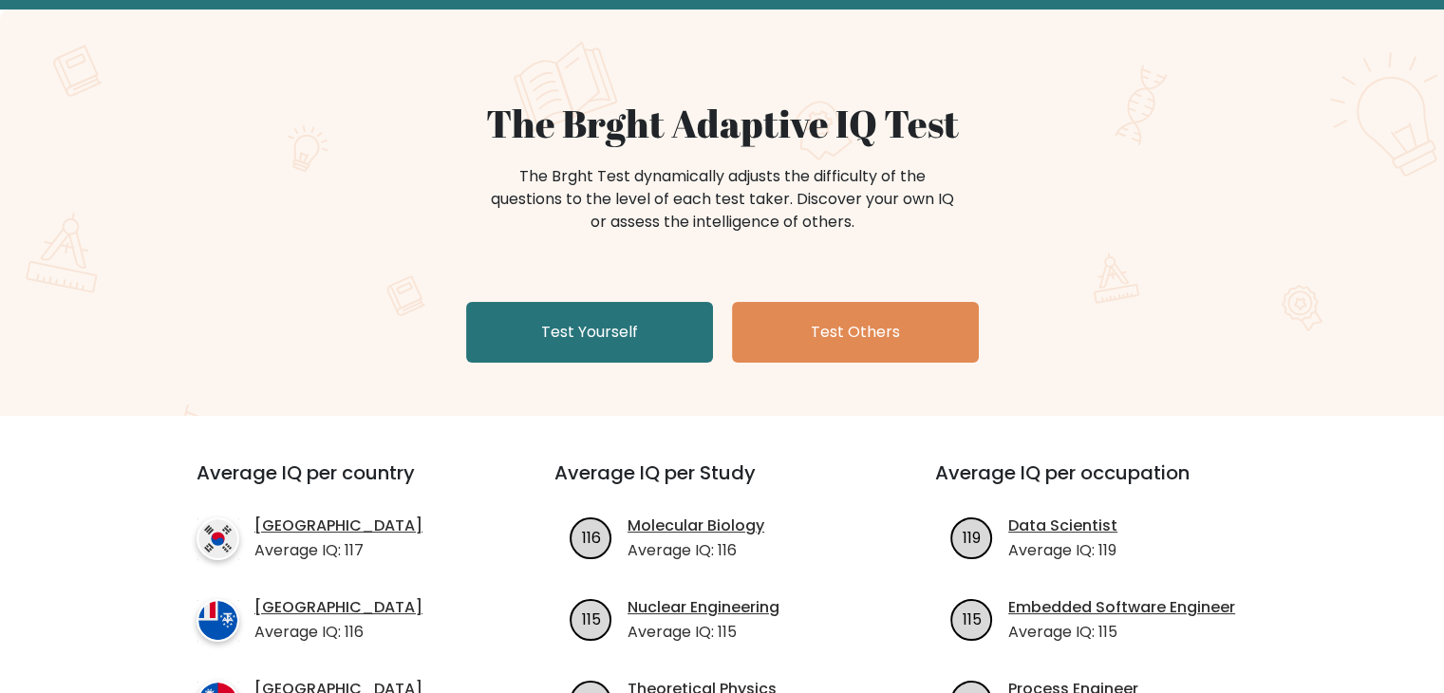
scroll to position [190, 0]
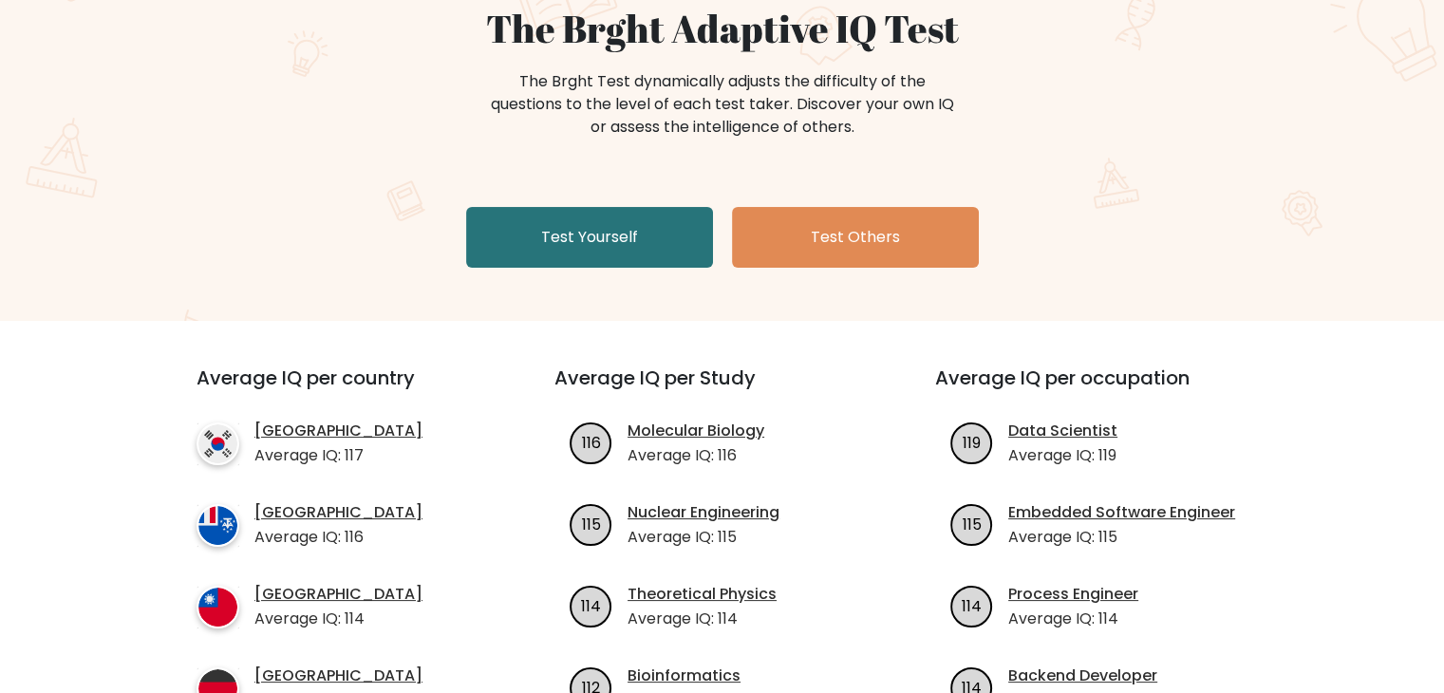
click at [570, 272] on div "The Brght Adaptive IQ Test The Brght Test dynamically adjusts the difficulty of…" at bounding box center [722, 141] width 949 height 270
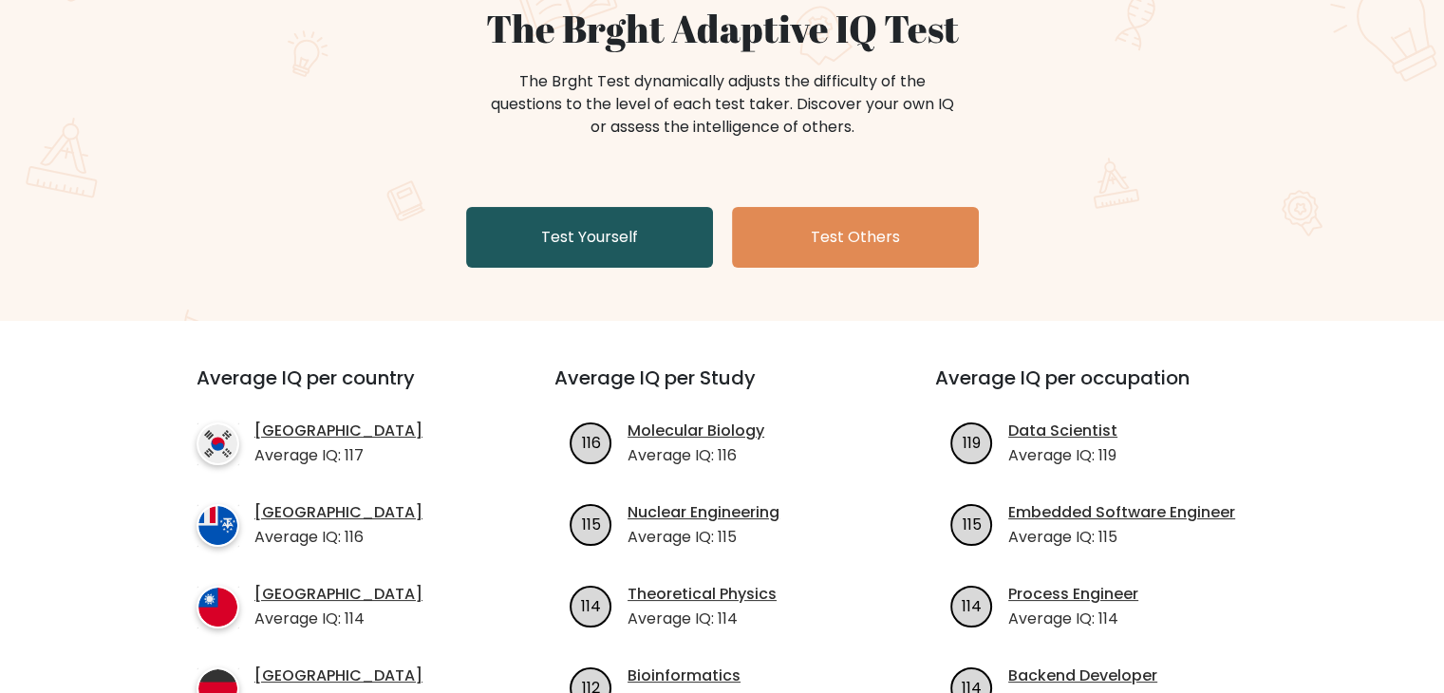
click at [585, 236] on link "Test Yourself" at bounding box center [589, 237] width 247 height 61
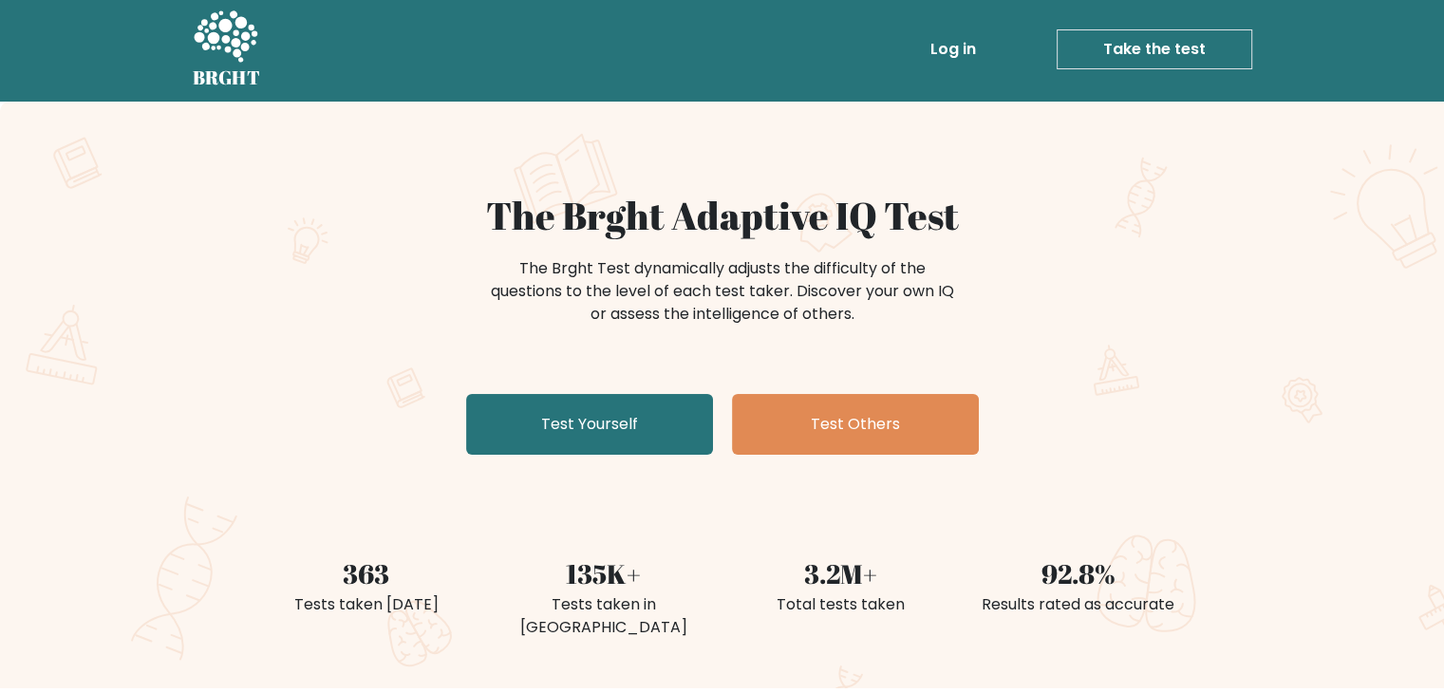
scroll to position [0, 0]
